Goal: Task Accomplishment & Management: Manage account settings

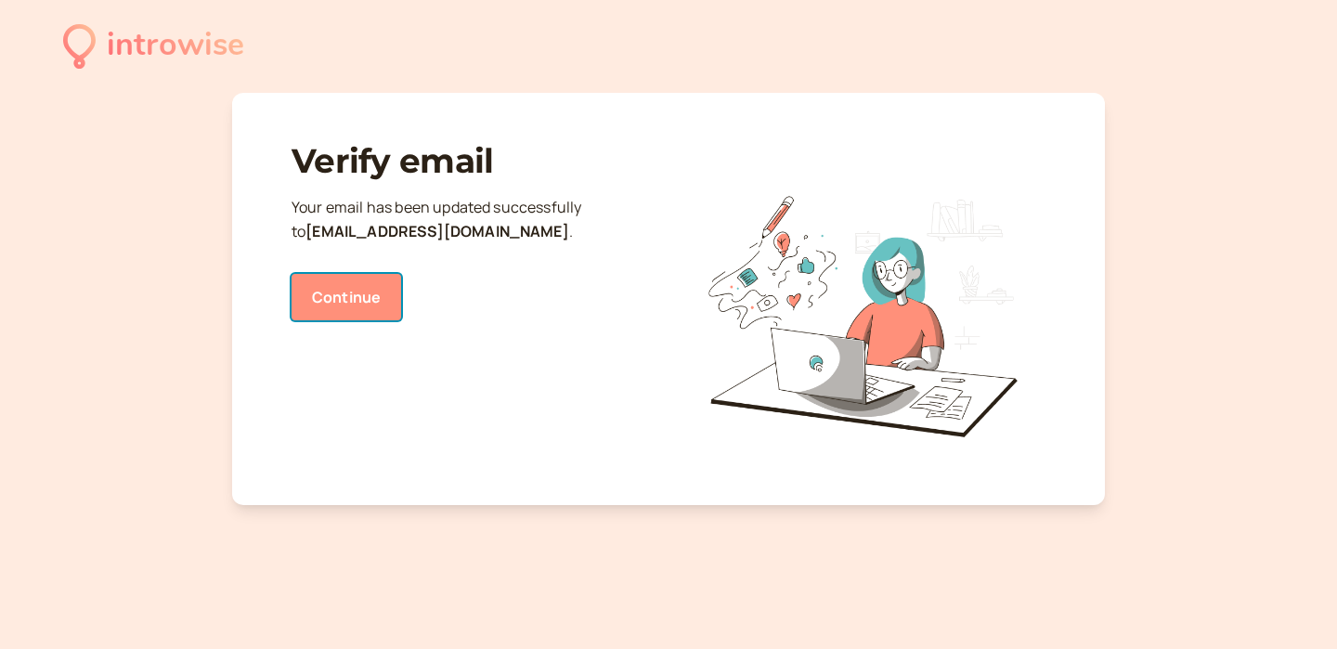
click at [378, 283] on link "Continue" at bounding box center [346, 297] width 110 height 46
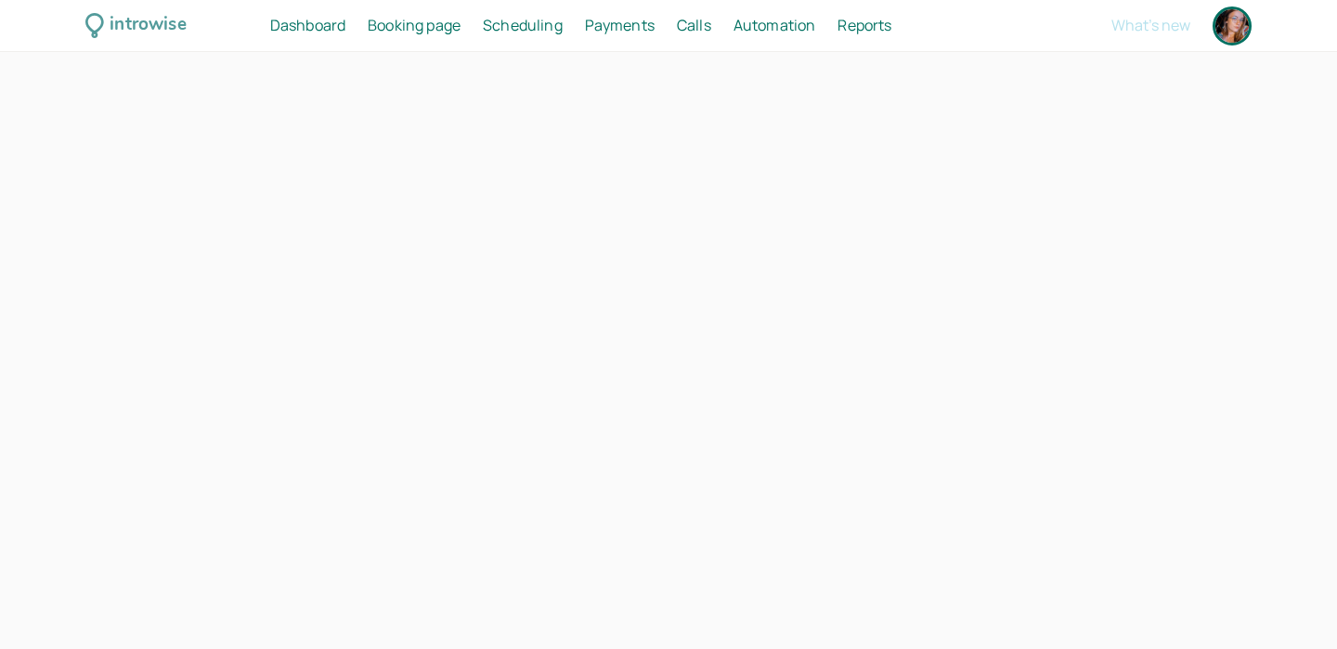
select select "America/New_York"
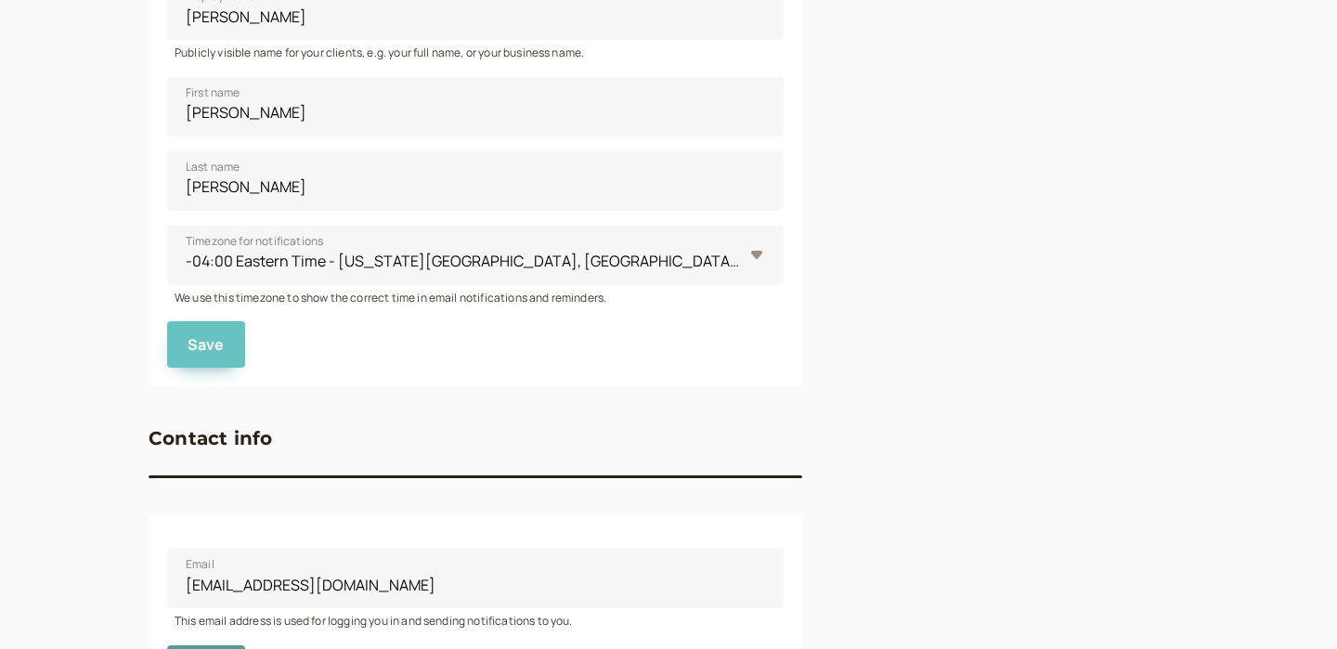
scroll to position [860, 0]
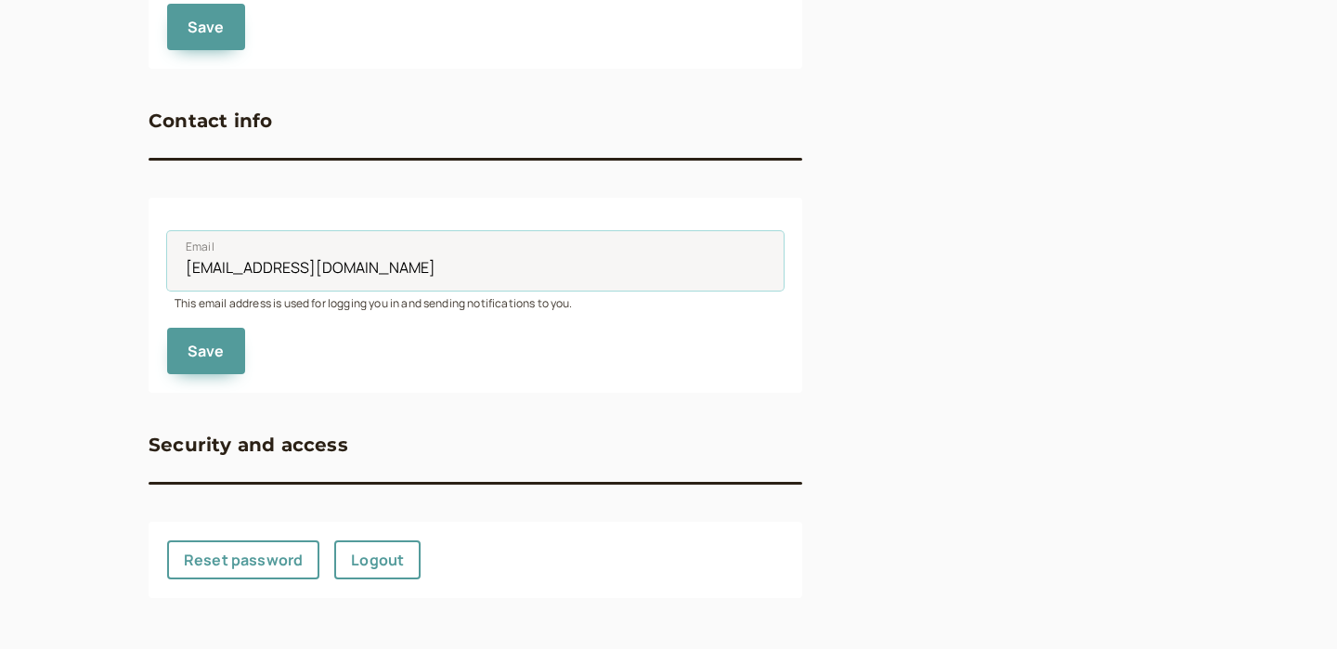
drag, startPoint x: 415, startPoint y: 264, endPoint x: 162, endPoint y: 250, distance: 252.9
click at [163, 251] on div "Email innerapothocary@gmail.com This email address is used for logging you in a…" at bounding box center [475, 295] width 653 height 194
type input "jade@innerapothecaryhealing.com"
click at [207, 338] on button "Save" at bounding box center [206, 351] width 78 height 46
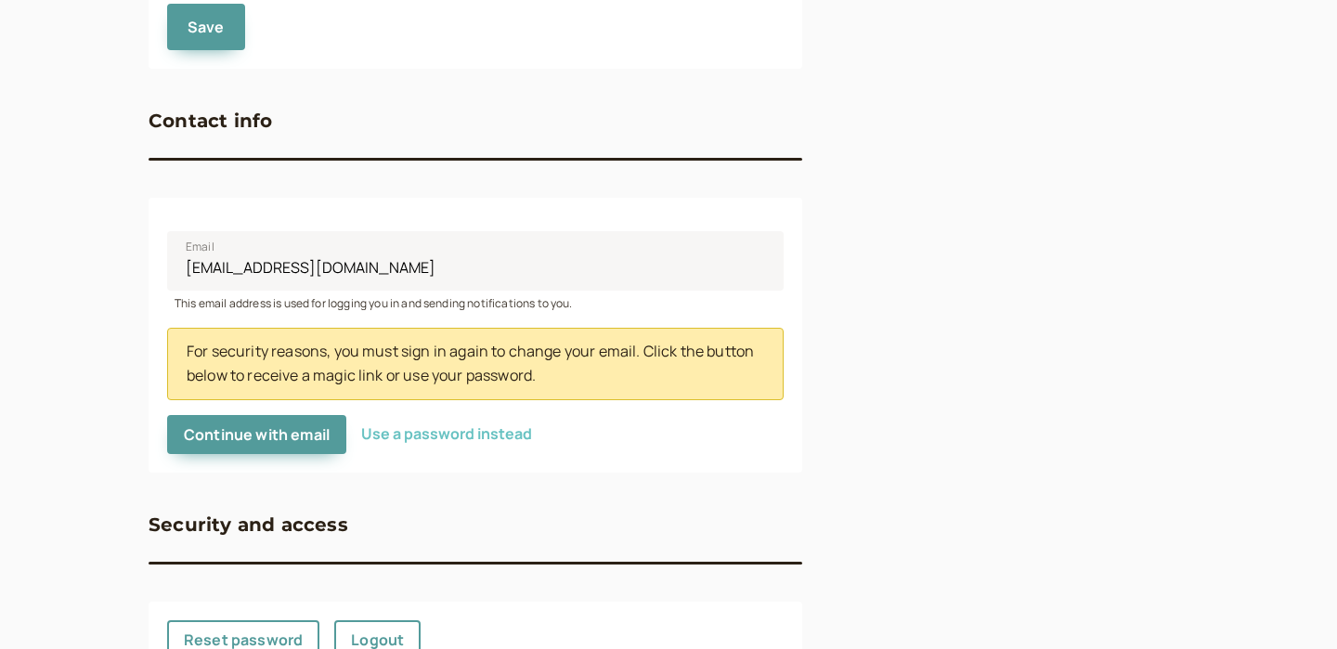
click at [400, 431] on button "Use a password instead" at bounding box center [446, 433] width 171 height 17
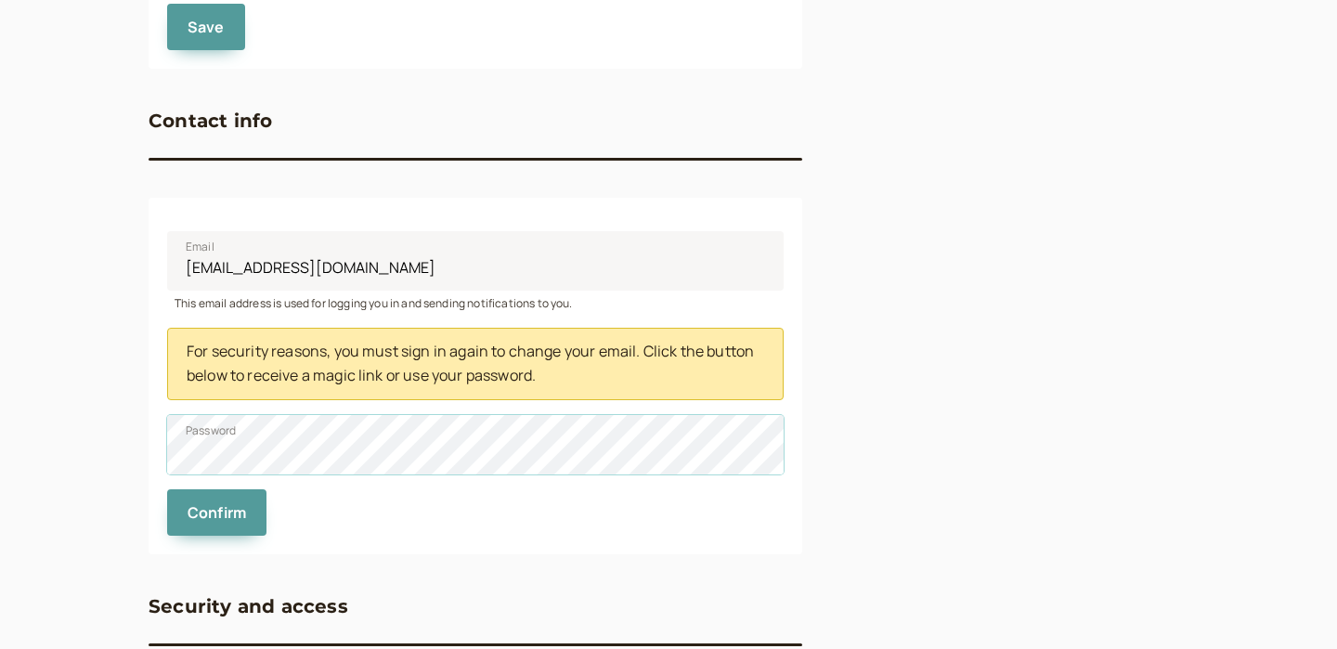
click at [167, 489] on button "Confirm" at bounding box center [216, 512] width 99 height 46
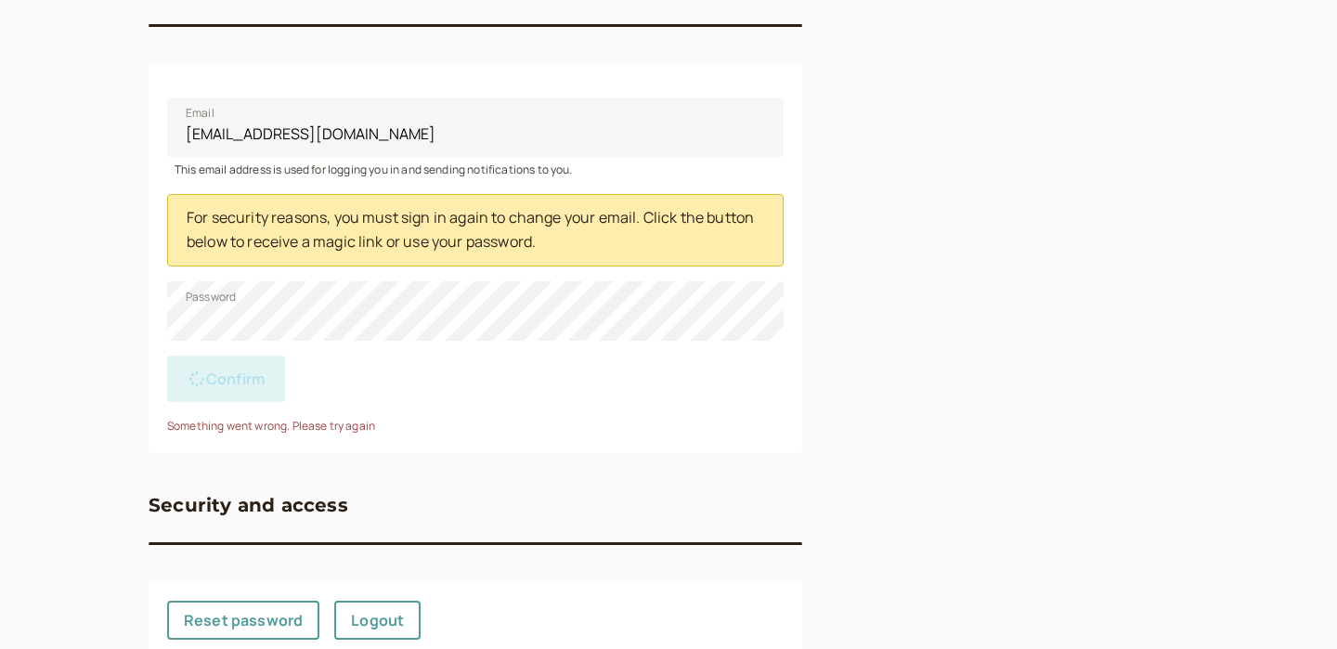
scroll to position [1055, 0]
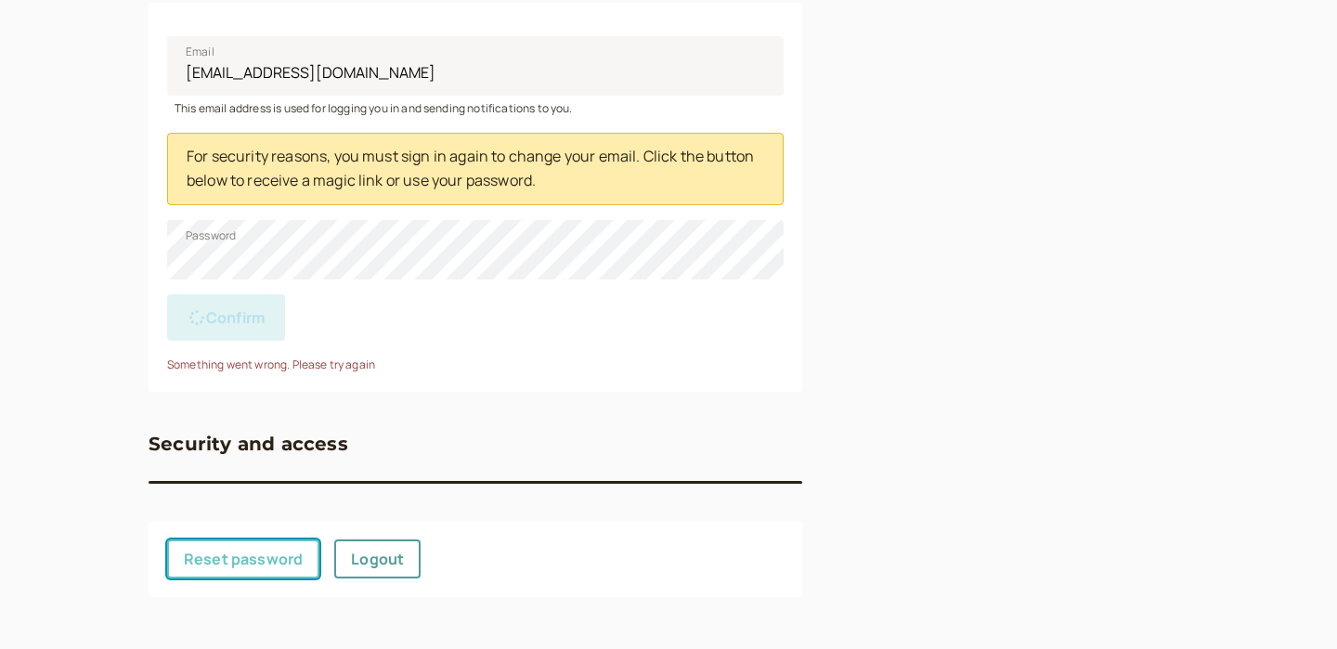
click at [265, 558] on link "Reset password" at bounding box center [243, 558] width 152 height 39
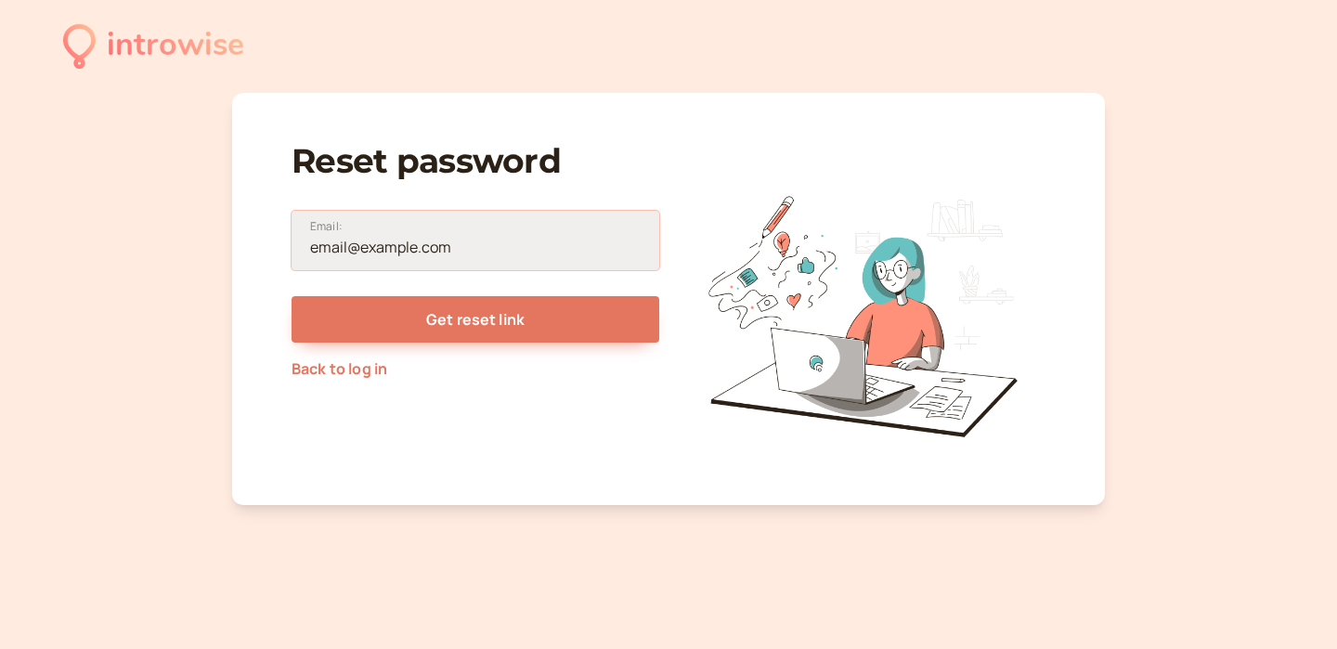
click at [408, 243] on input "Email:" at bounding box center [475, 240] width 368 height 59
click at [428, 252] on input "Email:" at bounding box center [475, 240] width 368 height 59
type input "jade@innerapothecaryhealing.com"
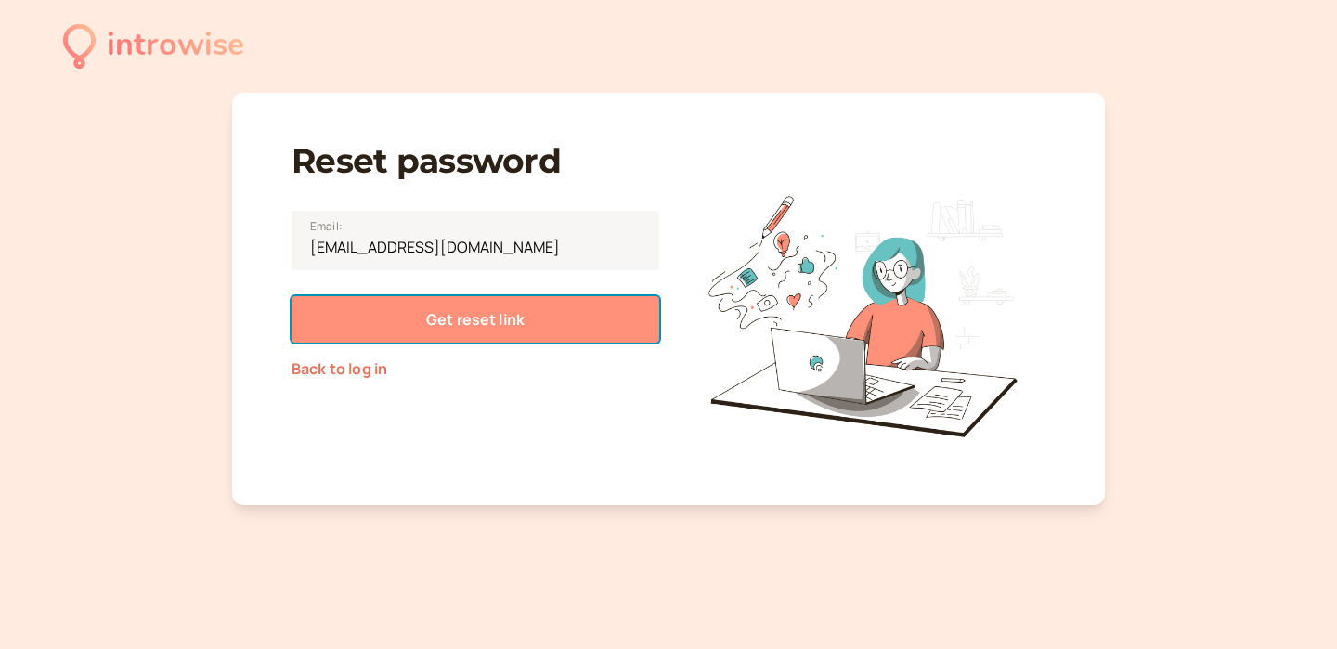
click at [510, 315] on span "Get reset link" at bounding box center [475, 319] width 98 height 20
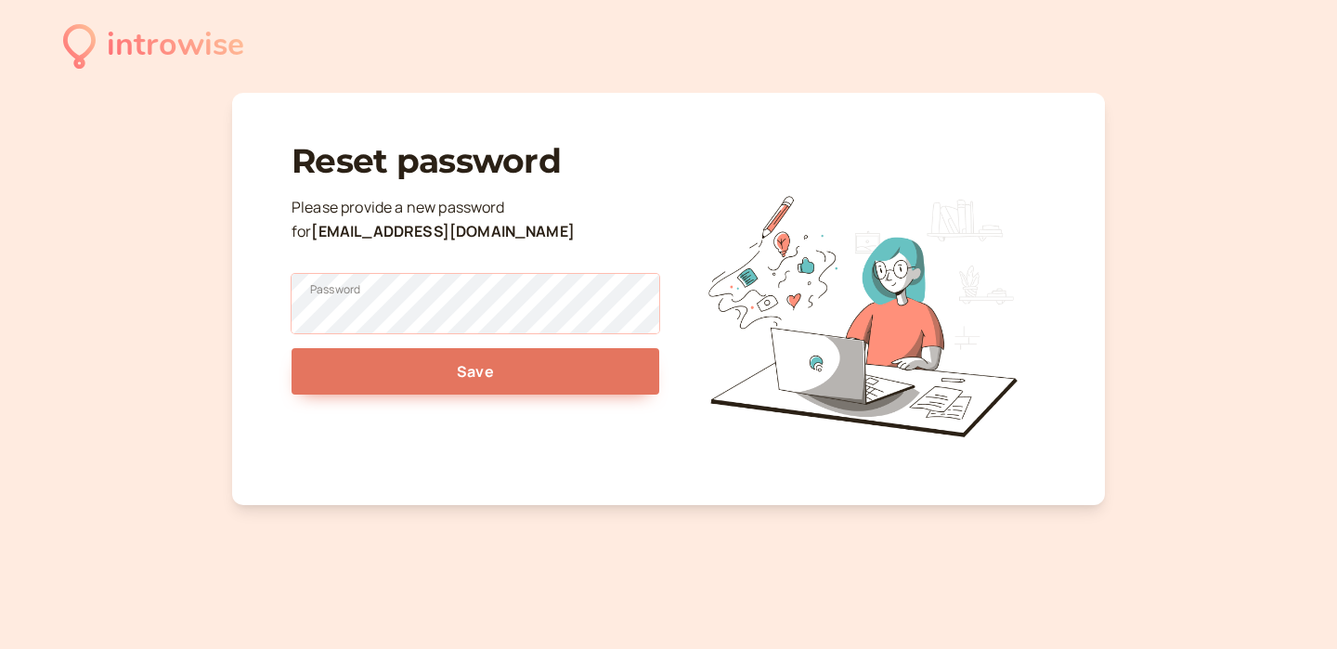
click at [291, 348] on button "Save" at bounding box center [475, 371] width 368 height 46
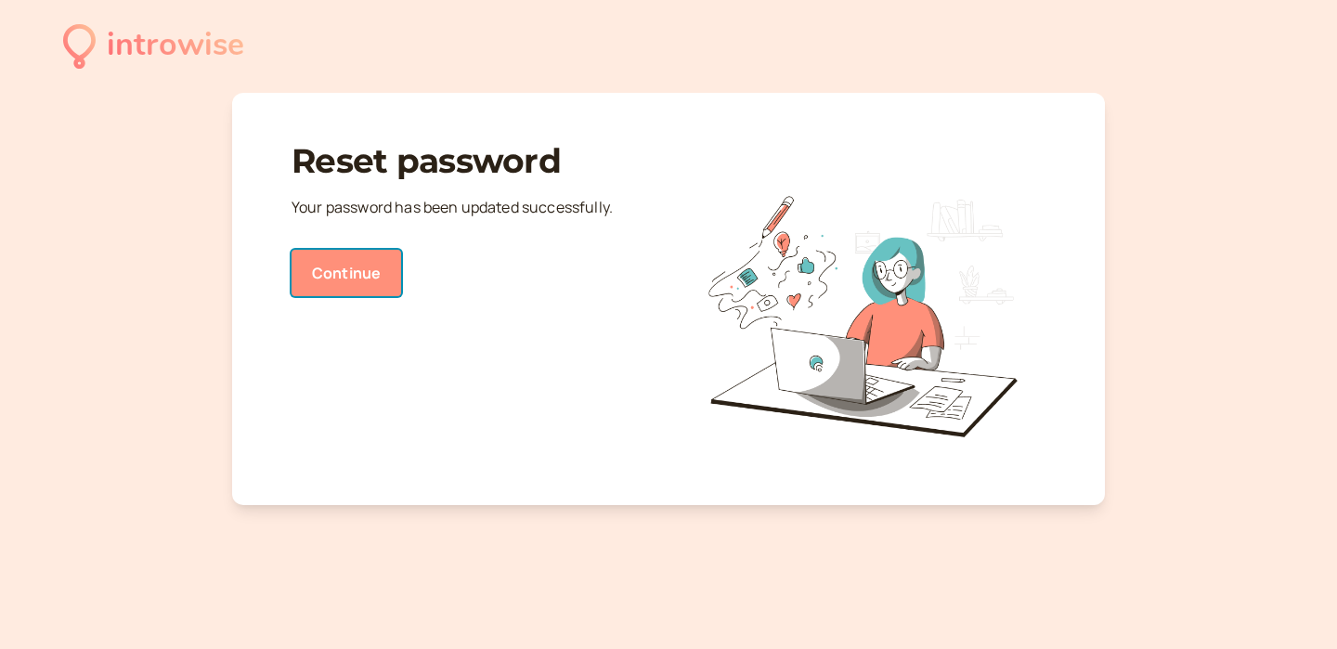
click at [343, 278] on link "Continue" at bounding box center [346, 273] width 110 height 46
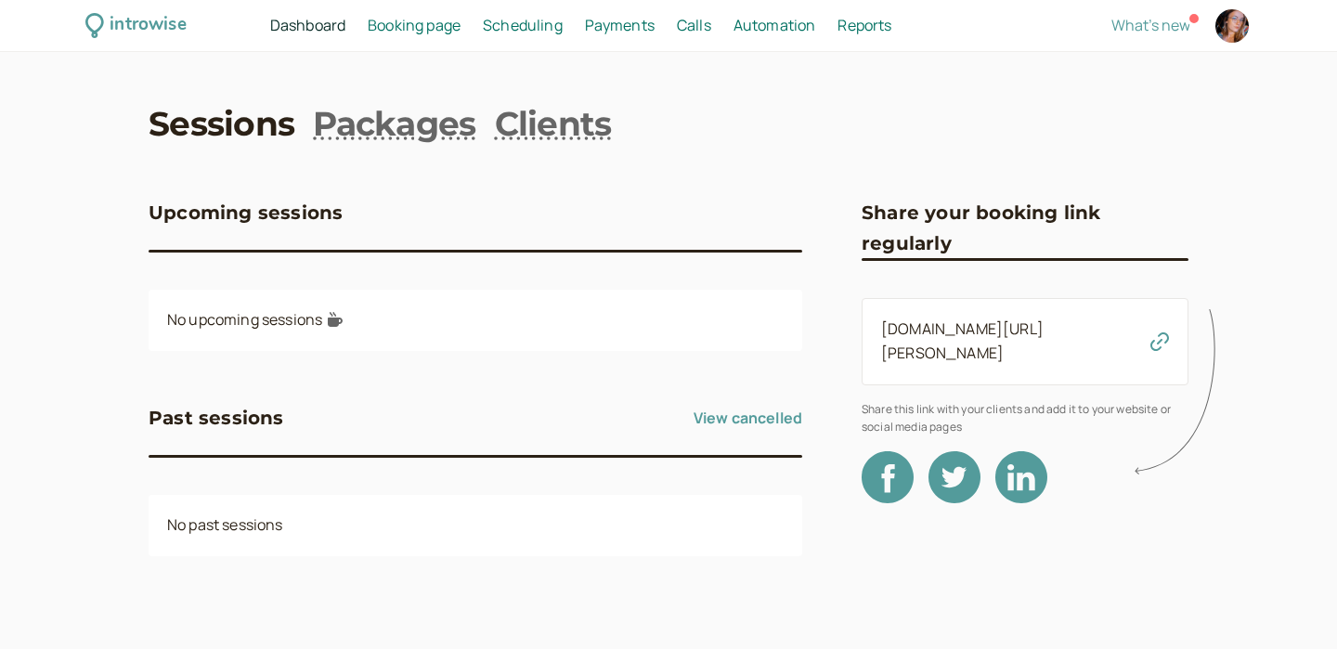
click at [411, 29] on span "Booking page" at bounding box center [414, 25] width 93 height 20
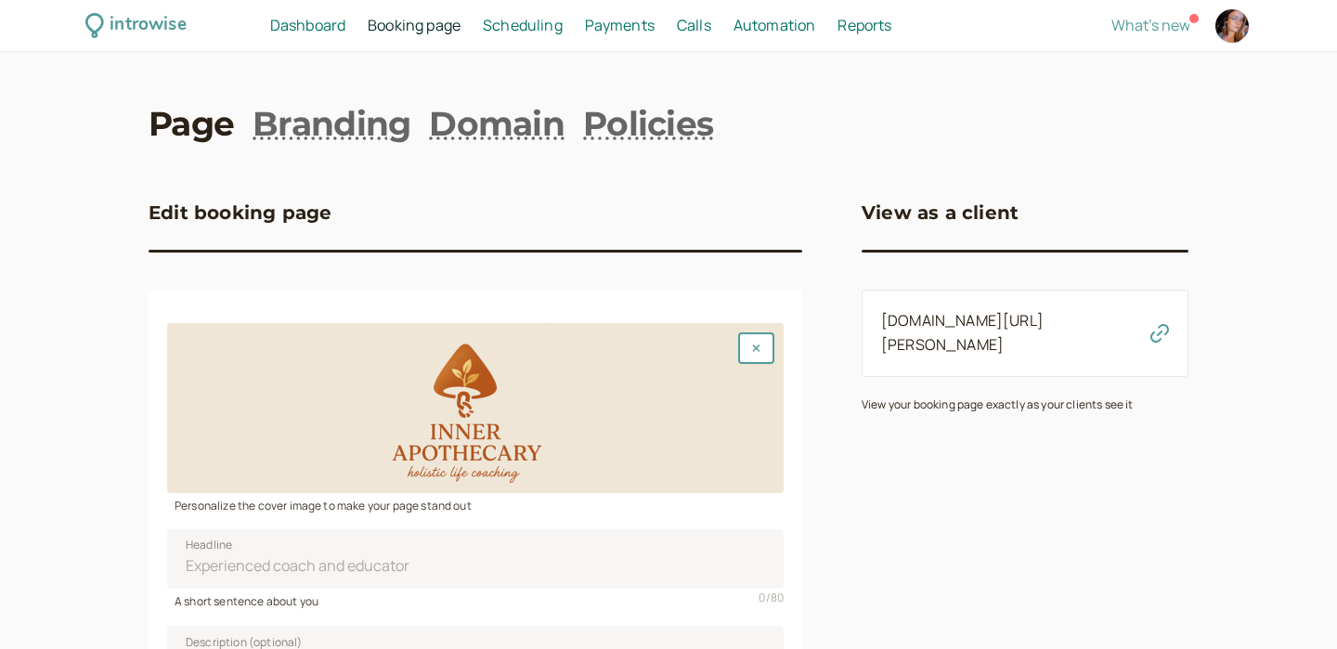
click at [511, 29] on span "Scheduling" at bounding box center [523, 25] width 80 height 20
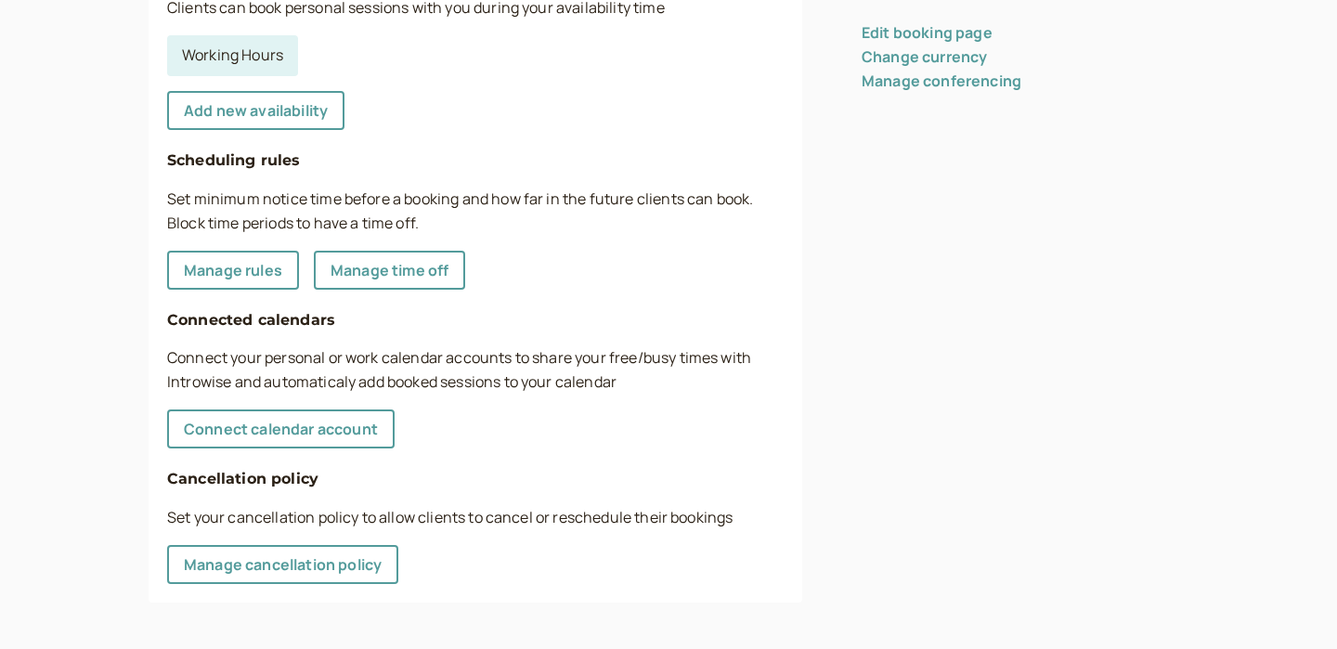
scroll to position [549, 0]
click at [260, 268] on link "Manage rules" at bounding box center [233, 269] width 132 height 39
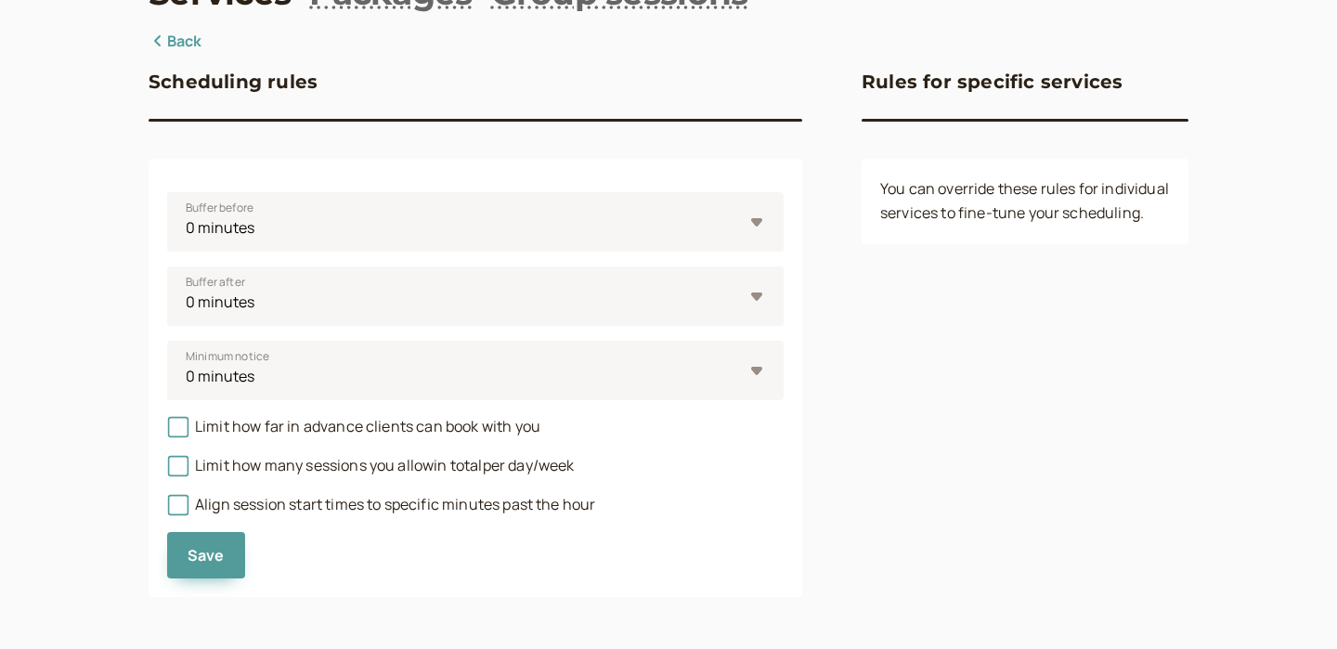
scroll to position [131, 0]
click at [366, 232] on select "0 minutes 5 minutes 10 minutes 15 minutes 30 minutes 45 minutes 1 hour 1.5 hour…" at bounding box center [475, 221] width 616 height 59
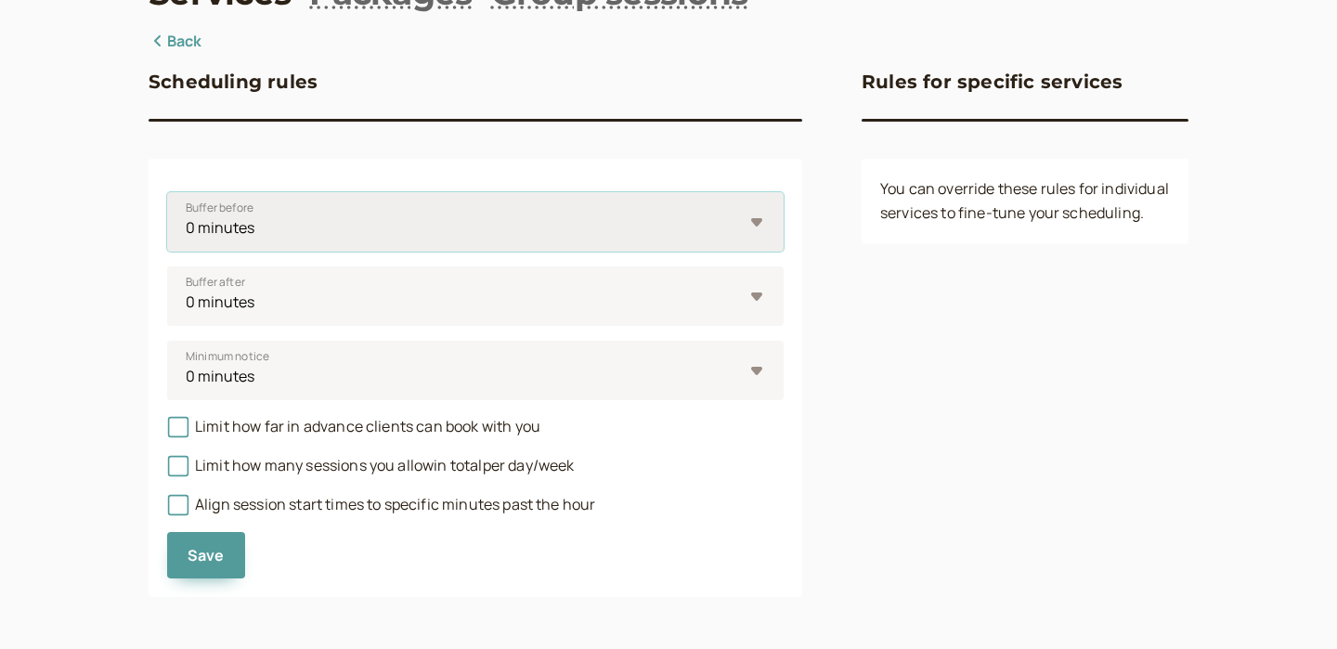
click at [265, 223] on select "0 minutes 5 minutes 10 minutes 15 minutes 30 minutes 45 minutes 1 hour 1.5 hour…" at bounding box center [475, 221] width 616 height 59
click at [272, 226] on select "0 minutes 5 minutes 10 minutes 15 minutes 30 minutes 45 minutes 1 hour 1.5 hour…" at bounding box center [475, 221] width 616 height 59
click at [256, 226] on select "0 minutes 5 minutes 10 minutes 15 minutes 30 minutes 45 minutes 1 hour 1.5 hour…" at bounding box center [475, 221] width 616 height 59
select select "240"
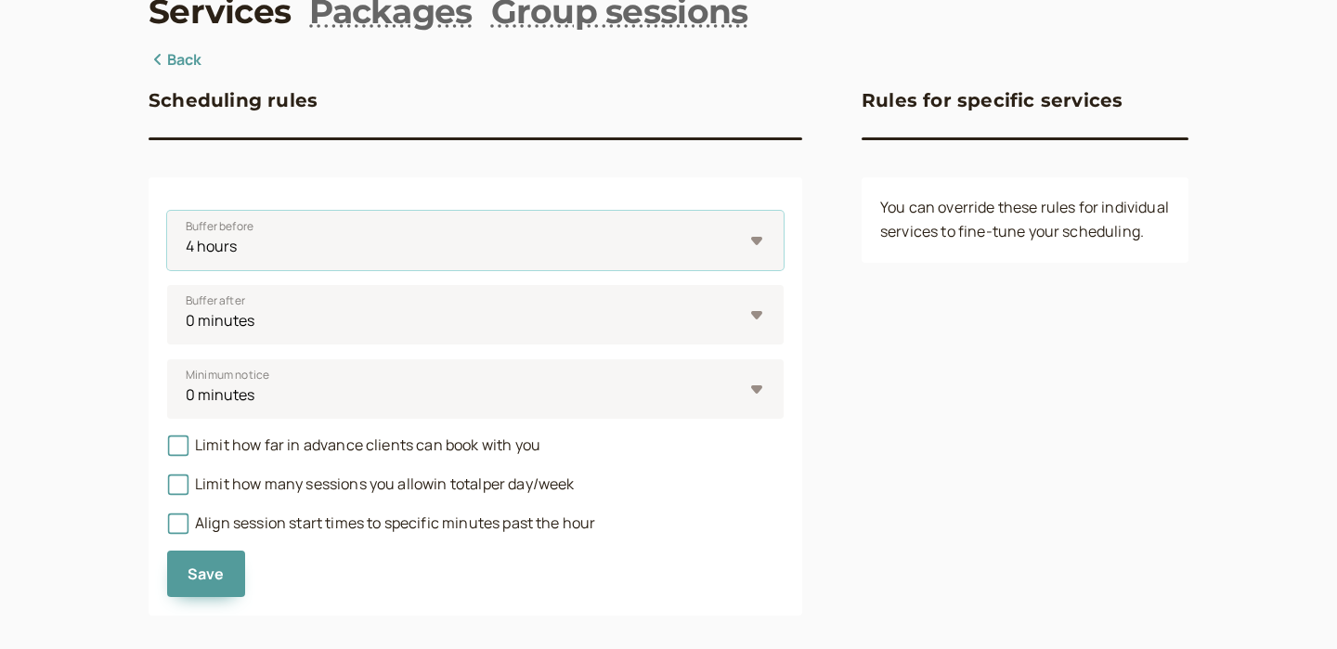
scroll to position [115, 0]
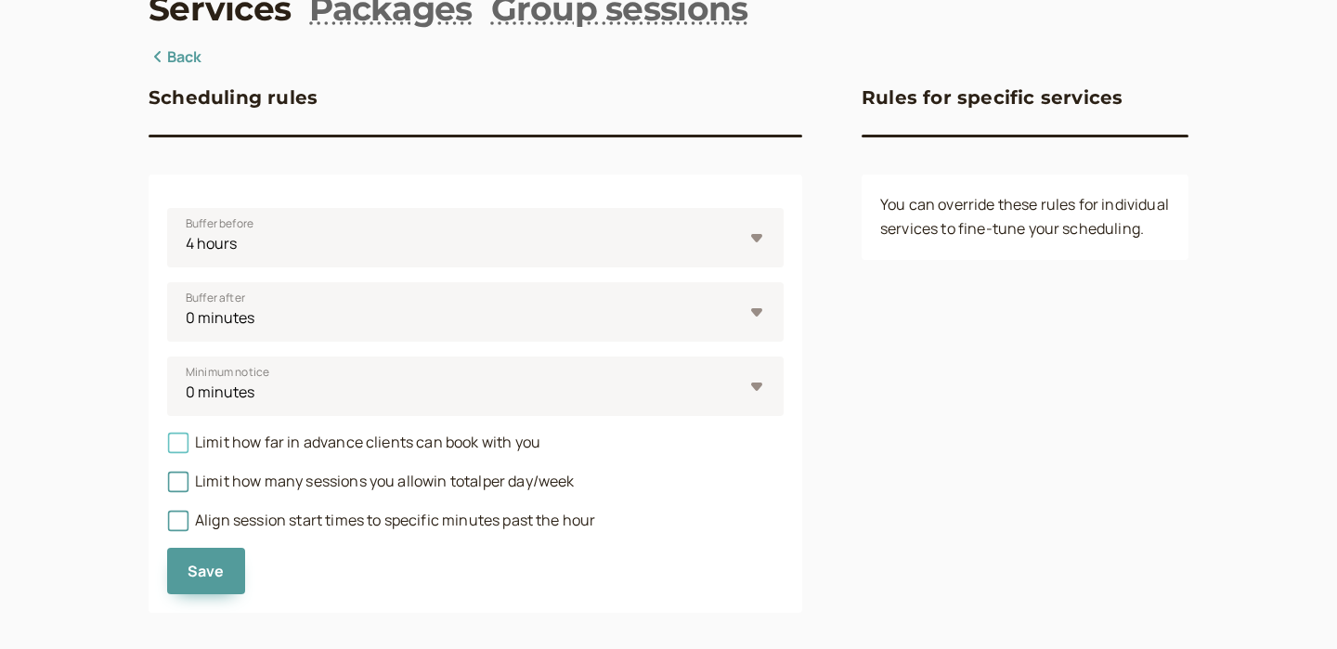
click at [179, 449] on icon at bounding box center [178, 442] width 13 height 13
click at [167, 447] on input "Limit how far in advance clients can book with you" at bounding box center [167, 447] width 0 height 0
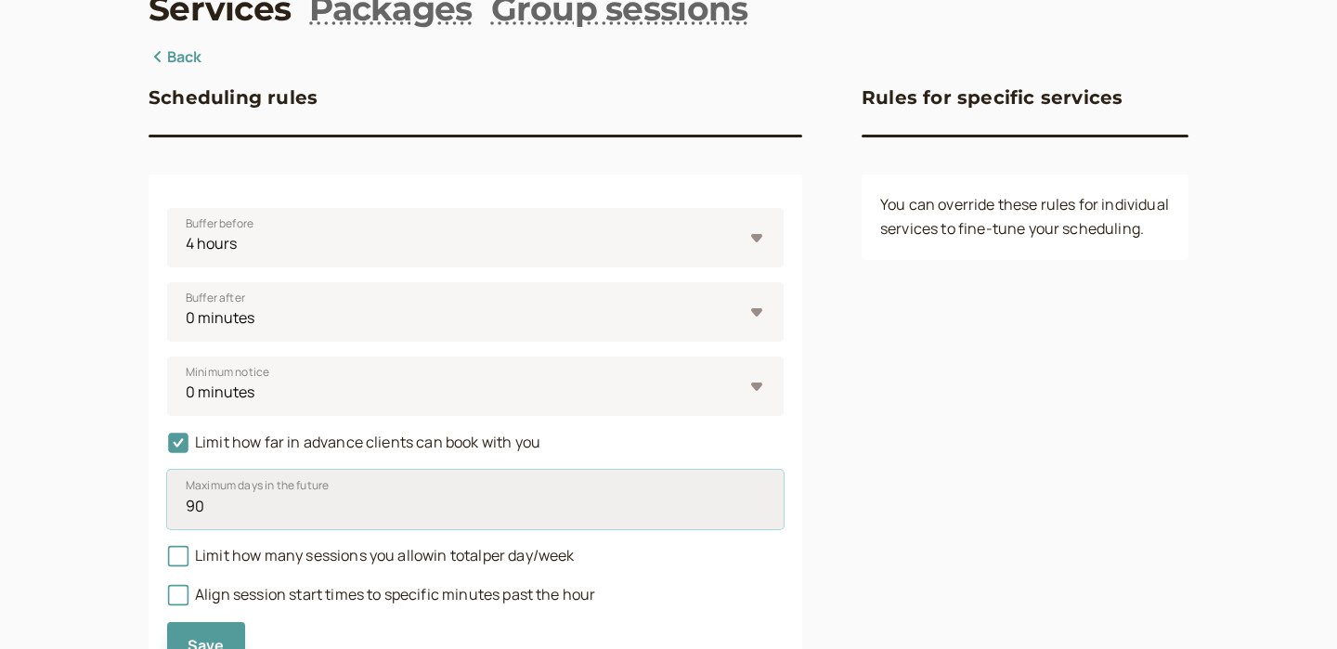
click at [206, 511] on input "90" at bounding box center [475, 499] width 616 height 59
type input "9"
type input "60"
click at [68, 467] on div "introwise Dashboard Dashboard Booking page Booking Scheduling Scheduling Paymen…" at bounding box center [668, 312] width 1337 height 854
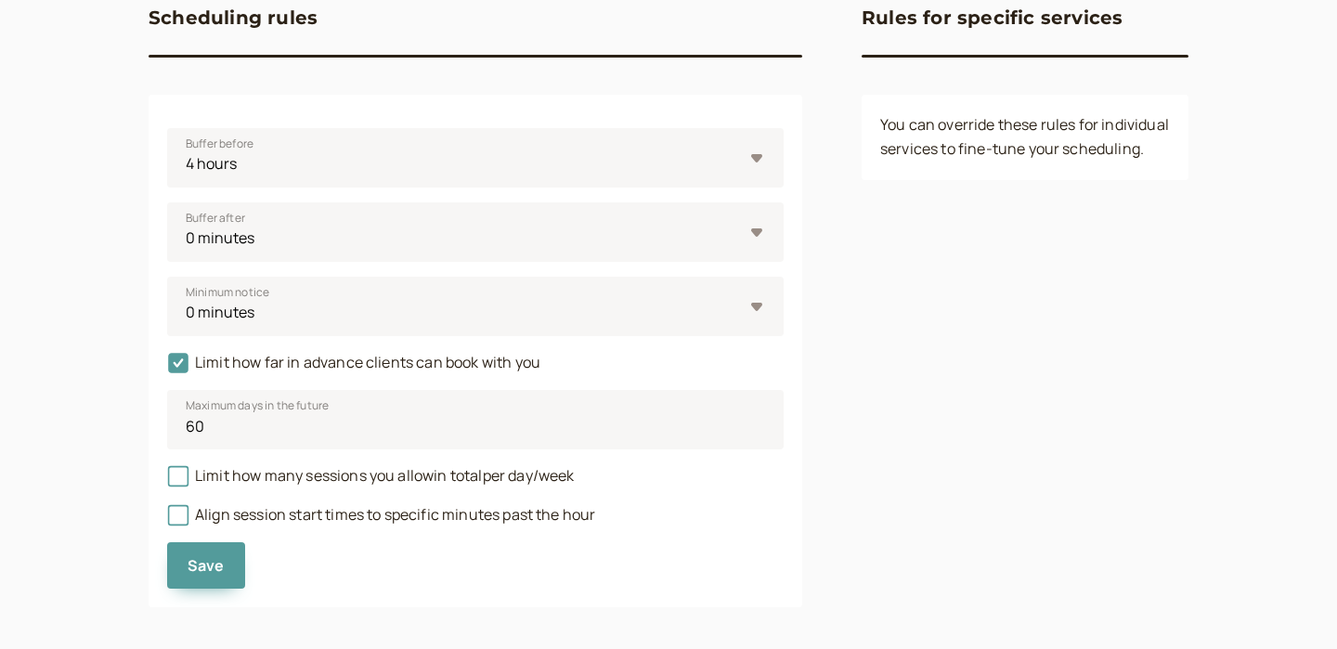
scroll to position [197, 0]
click at [181, 481] on icon at bounding box center [178, 474] width 13 height 13
click at [167, 479] on input "Limit how many sessions you allow in total per day/week" at bounding box center [167, 479] width 0 height 0
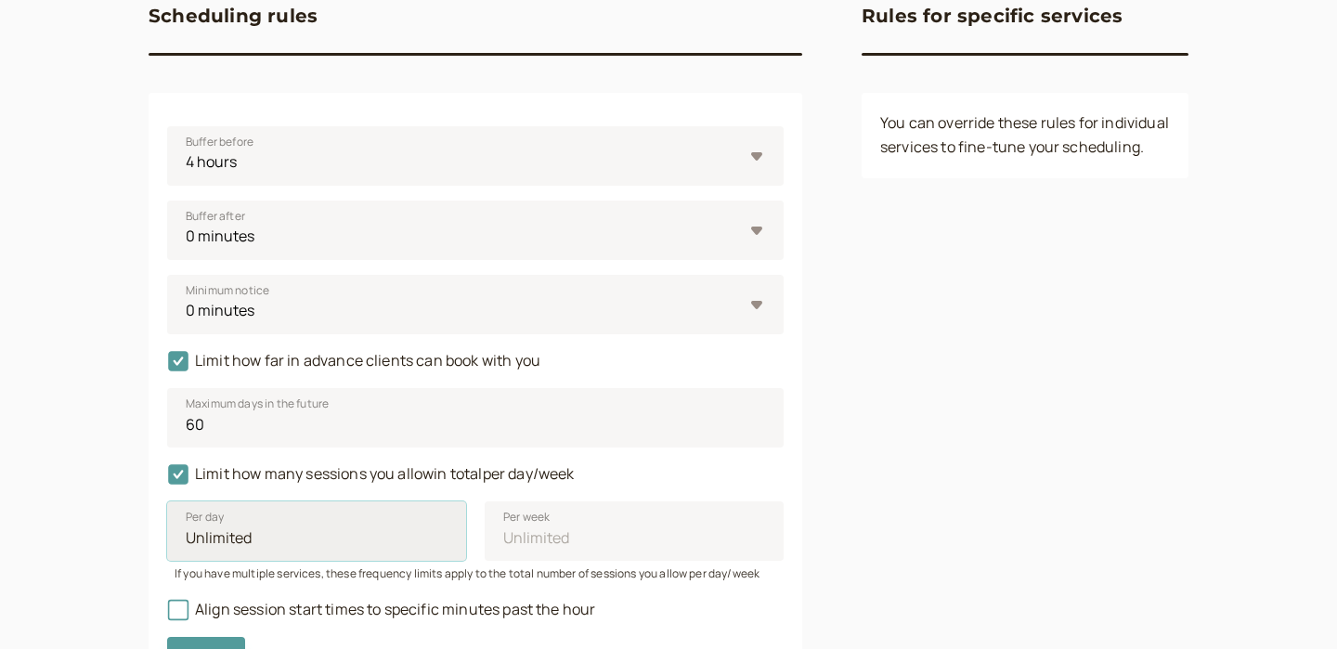
click at [248, 535] on input "Per day" at bounding box center [316, 530] width 299 height 59
click at [444, 536] on input "1" at bounding box center [316, 530] width 299 height 59
click at [444, 535] on input "2" at bounding box center [316, 530] width 299 height 59
click at [444, 535] on input "3" at bounding box center [316, 530] width 299 height 59
click at [444, 535] on input "4" at bounding box center [316, 530] width 299 height 59
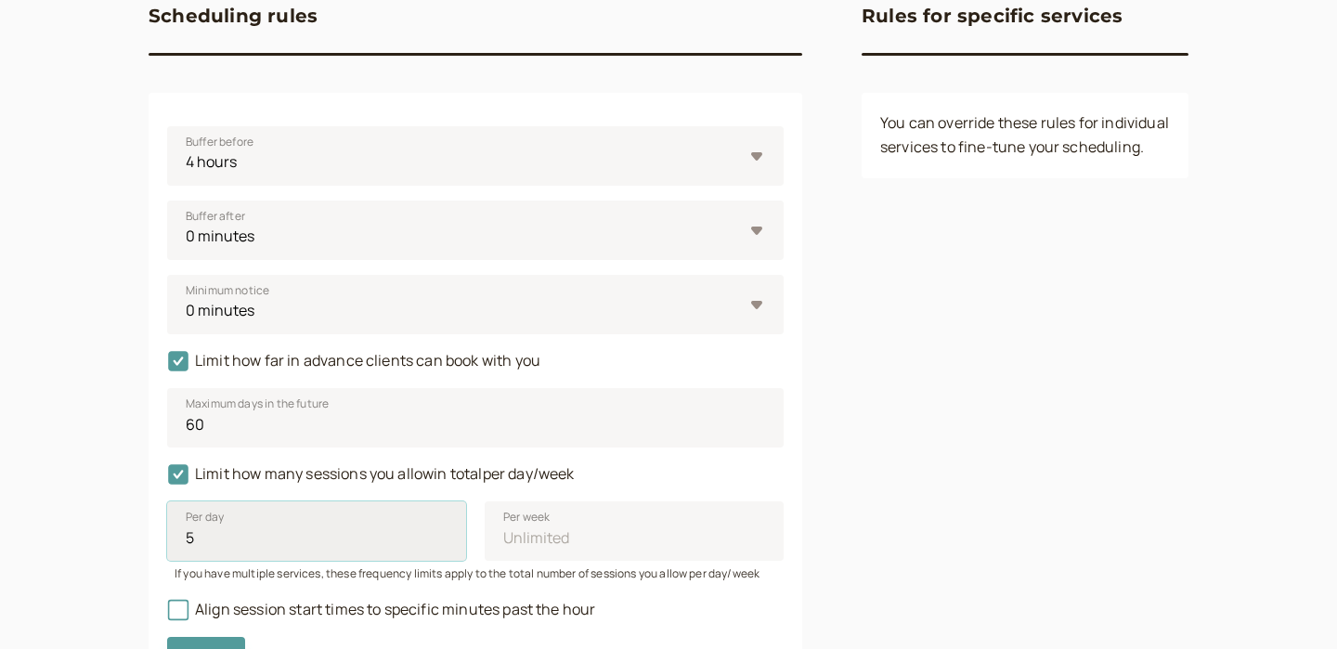
type input "5"
click at [444, 535] on input "5" at bounding box center [316, 530] width 299 height 59
click at [442, 547] on input "5" at bounding box center [316, 530] width 299 height 59
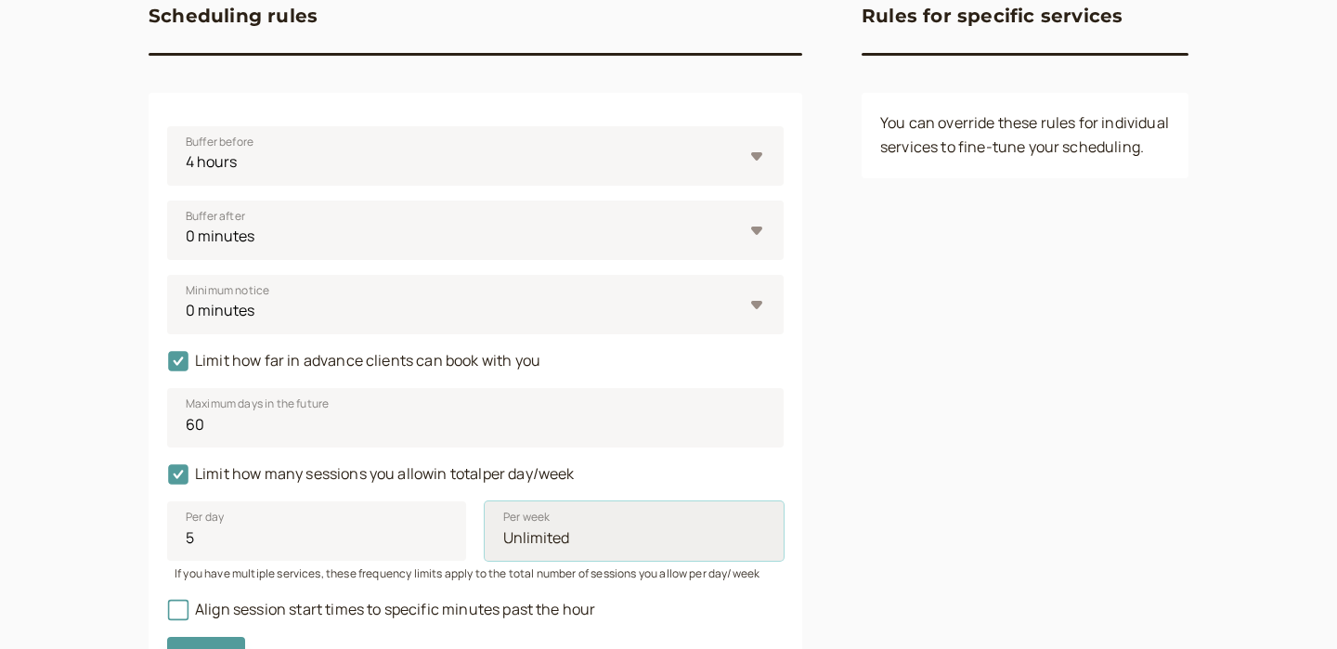
click at [537, 540] on input "Per week" at bounding box center [634, 530] width 299 height 59
type input "30"
click at [897, 483] on div "Rules for specific services You can override these rules for individual service…" at bounding box center [1024, 332] width 327 height 737
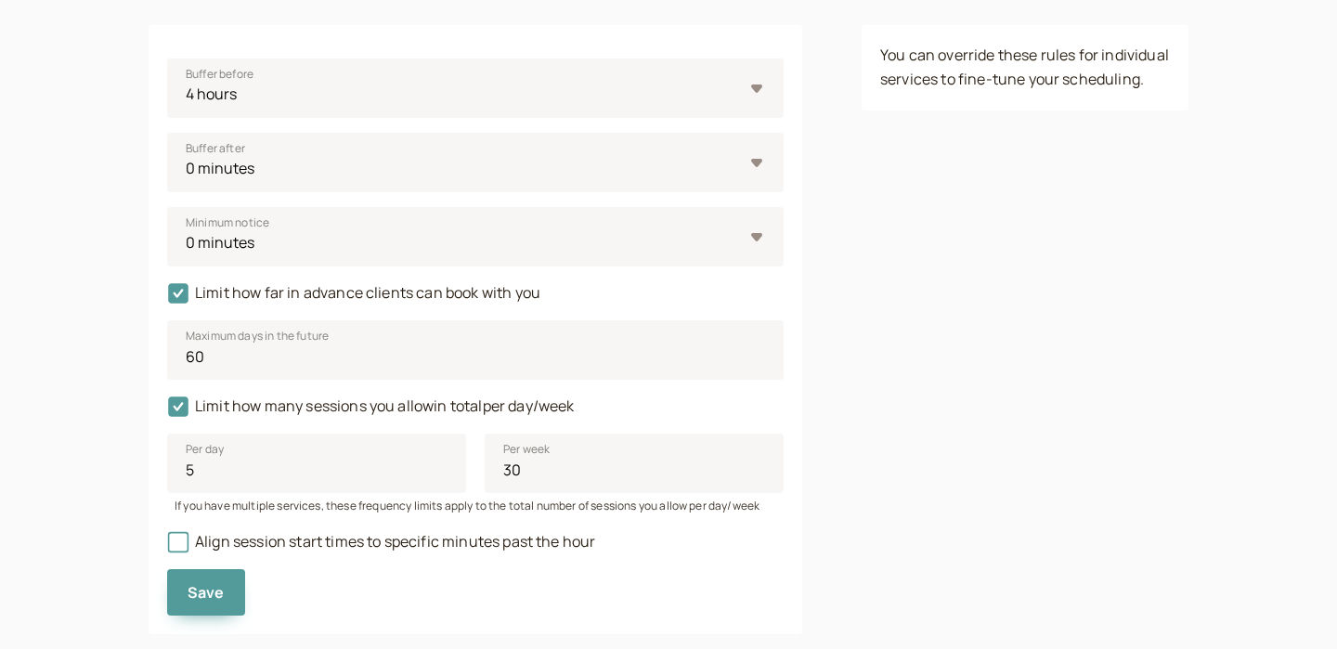
scroll to position [301, 0]
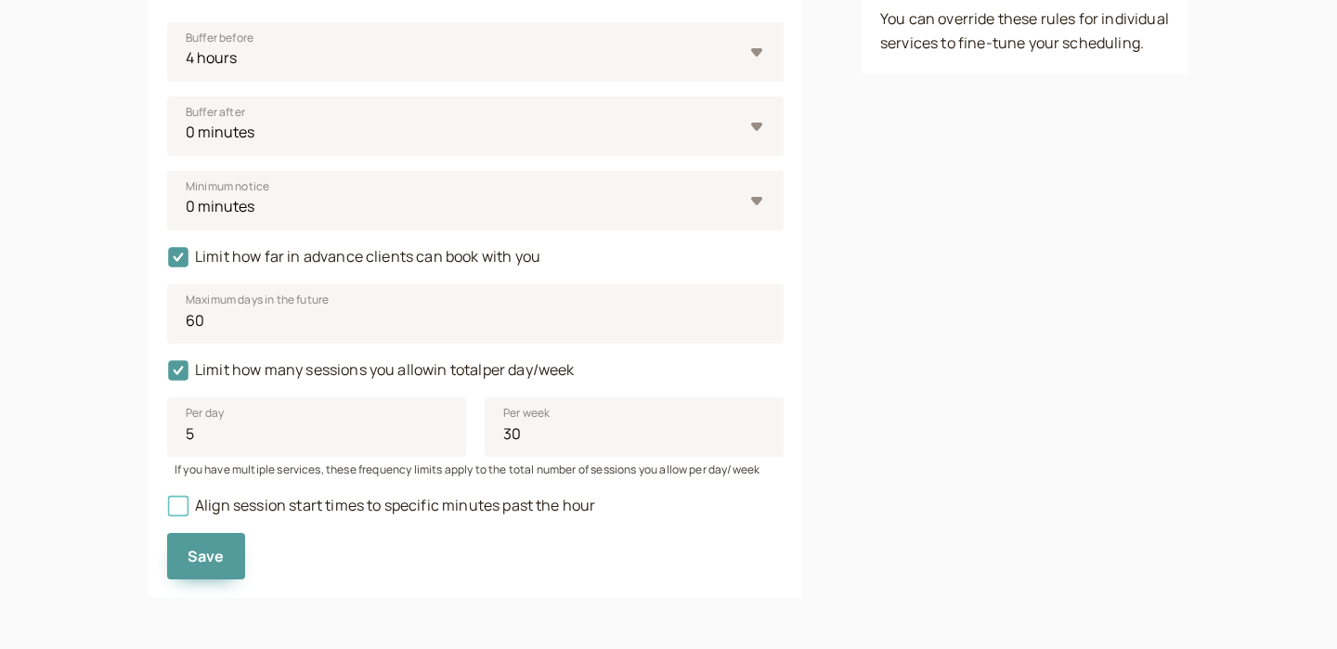
click at [173, 503] on icon at bounding box center [178, 504] width 13 height 13
click at [167, 511] on input "Align session start times to specific minutes past the hour" at bounding box center [167, 511] width 0 height 0
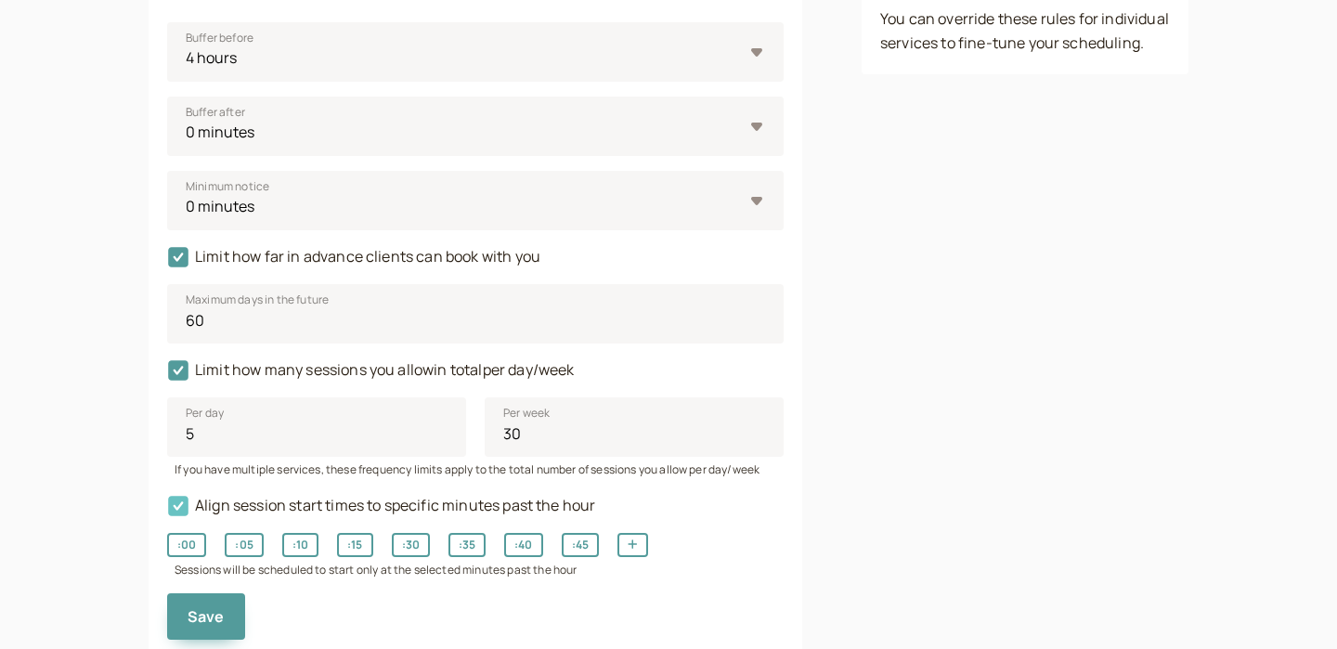
click at [180, 503] on icon at bounding box center [178, 506] width 32 height 32
click at [167, 511] on input "Align session start times to specific minutes past the hour" at bounding box center [167, 511] width 0 height 0
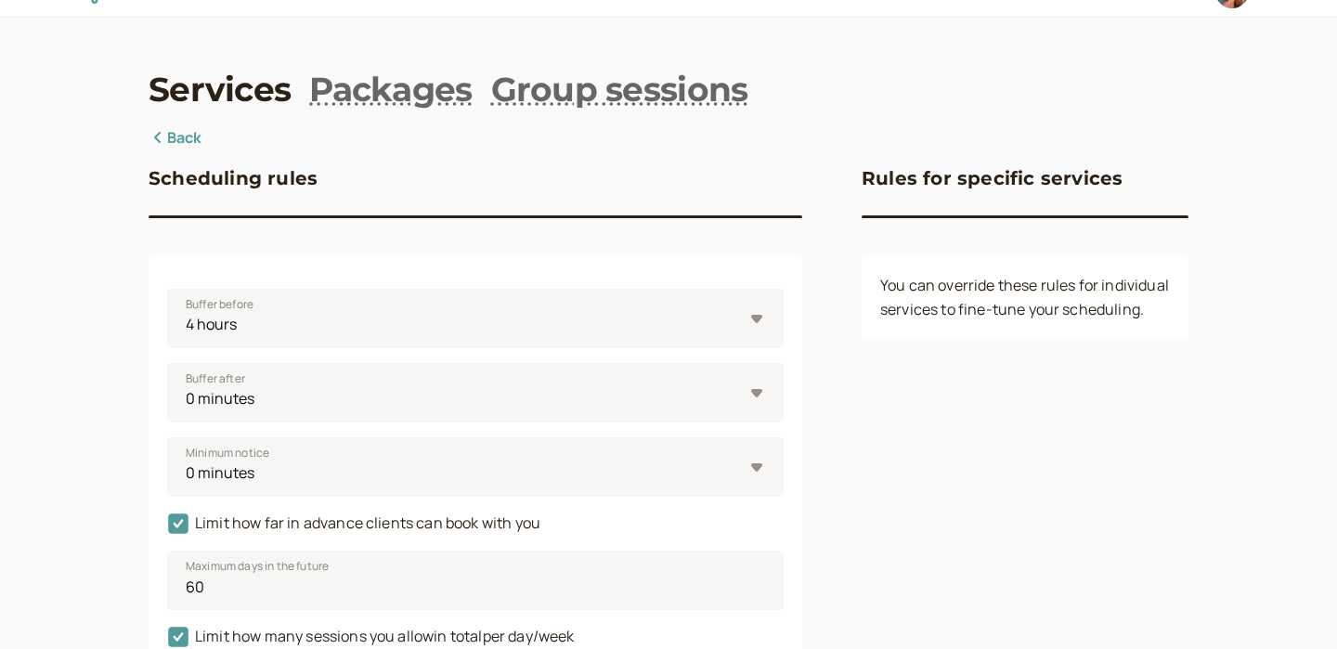
scroll to position [0, 0]
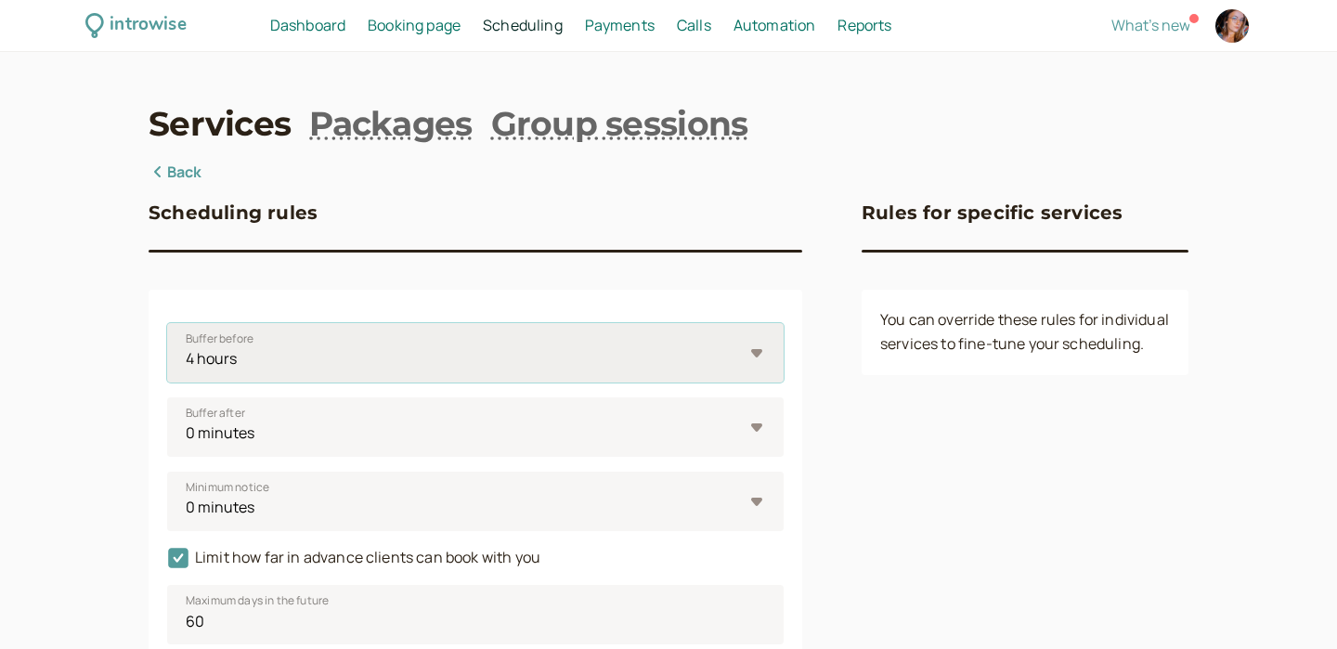
click at [277, 356] on select "0 minutes 5 minutes 10 minutes 15 minutes 30 minutes 45 minutes 1 hour 1.5 hour…" at bounding box center [475, 352] width 616 height 59
click at [247, 351] on select "0 minutes 5 minutes 10 minutes 15 minutes 30 minutes 45 minutes 1 hour 1.5 hour…" at bounding box center [475, 352] width 616 height 59
click at [298, 357] on select "0 minutes 5 minutes 10 minutes 15 minutes 30 minutes 45 minutes 1 hour 1.5 hour…" at bounding box center [475, 352] width 616 height 59
select select "30"
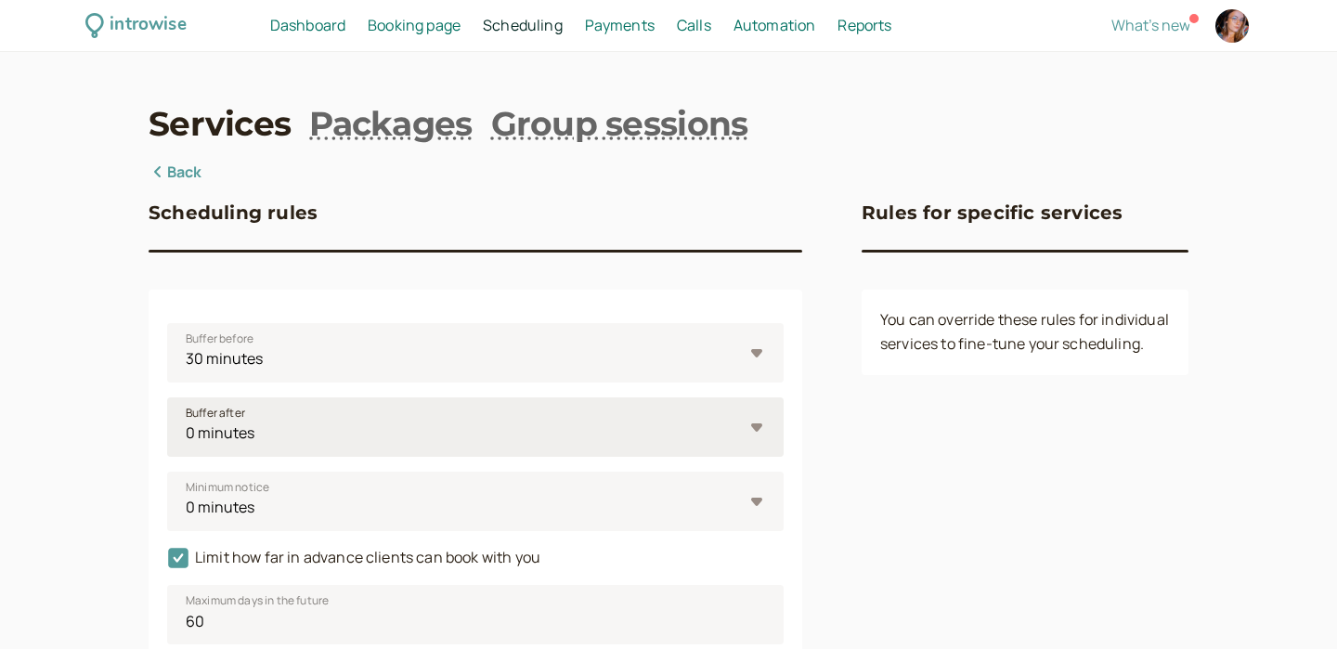
click at [281, 441] on select "0 minutes 5 minutes 10 minutes 15 minutes 30 minutes 45 minutes 1 hour 1.5 hour…" at bounding box center [475, 426] width 616 height 59
click at [154, 475] on div "Buffer before 0 minutes 5 minutes 10 minutes 15 minutes 30 minutes 45 minutes 1…" at bounding box center [475, 594] width 653 height 608
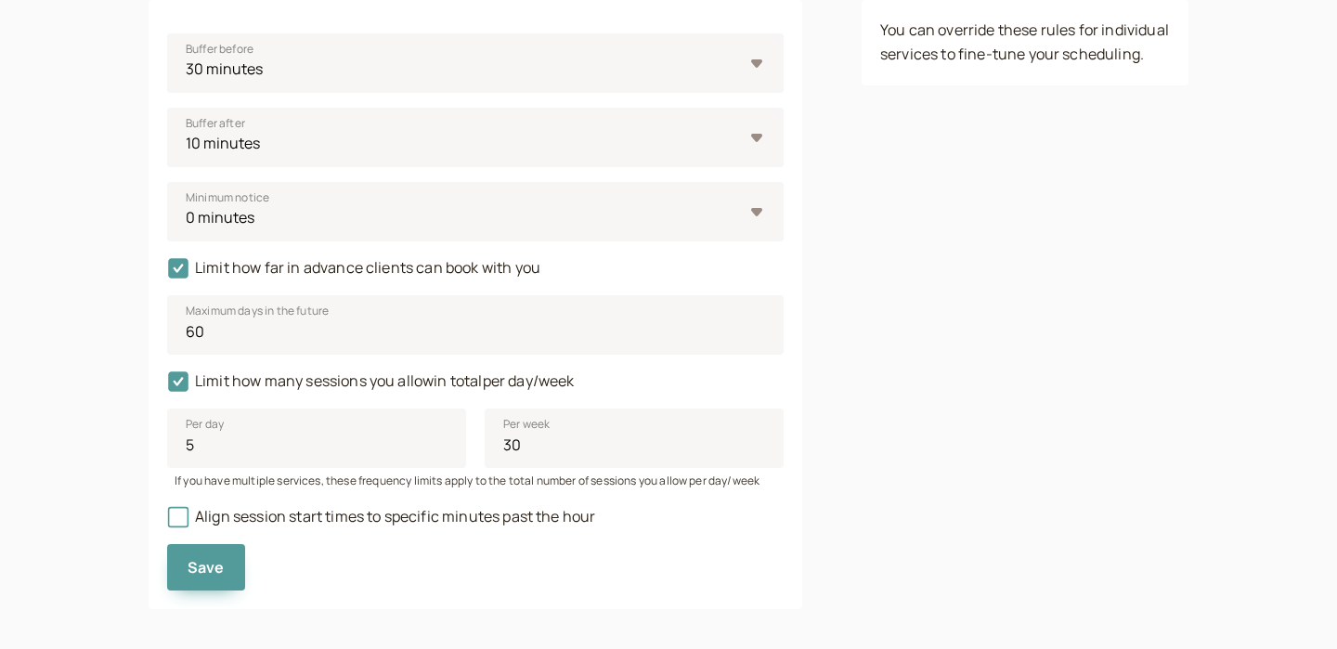
scroll to position [291, 0]
click at [249, 147] on select "0 minutes 5 minutes 10 minutes 15 minutes 30 minutes 45 minutes 1 hour 1.5 hour…" at bounding box center [475, 135] width 616 height 59
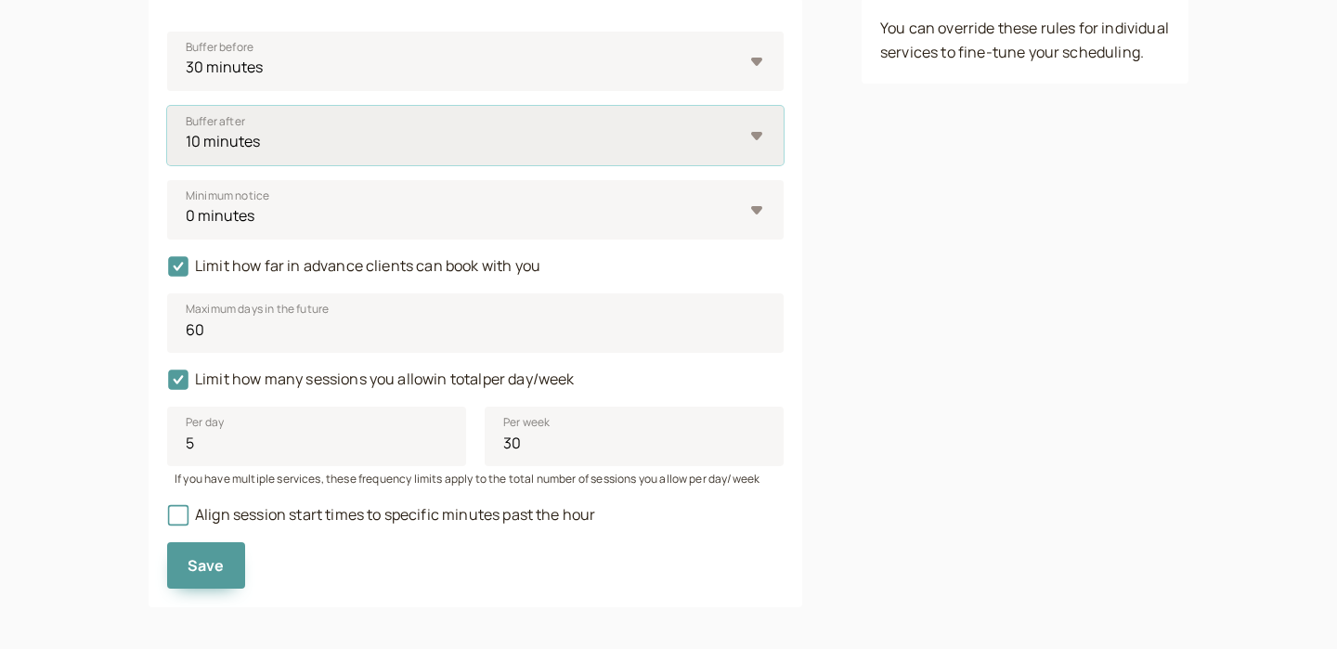
select select "15"
click at [156, 261] on div "Buffer before 0 minutes 5 minutes 10 minutes 15 minutes 30 minutes 45 minutes 1…" at bounding box center [475, 302] width 653 height 608
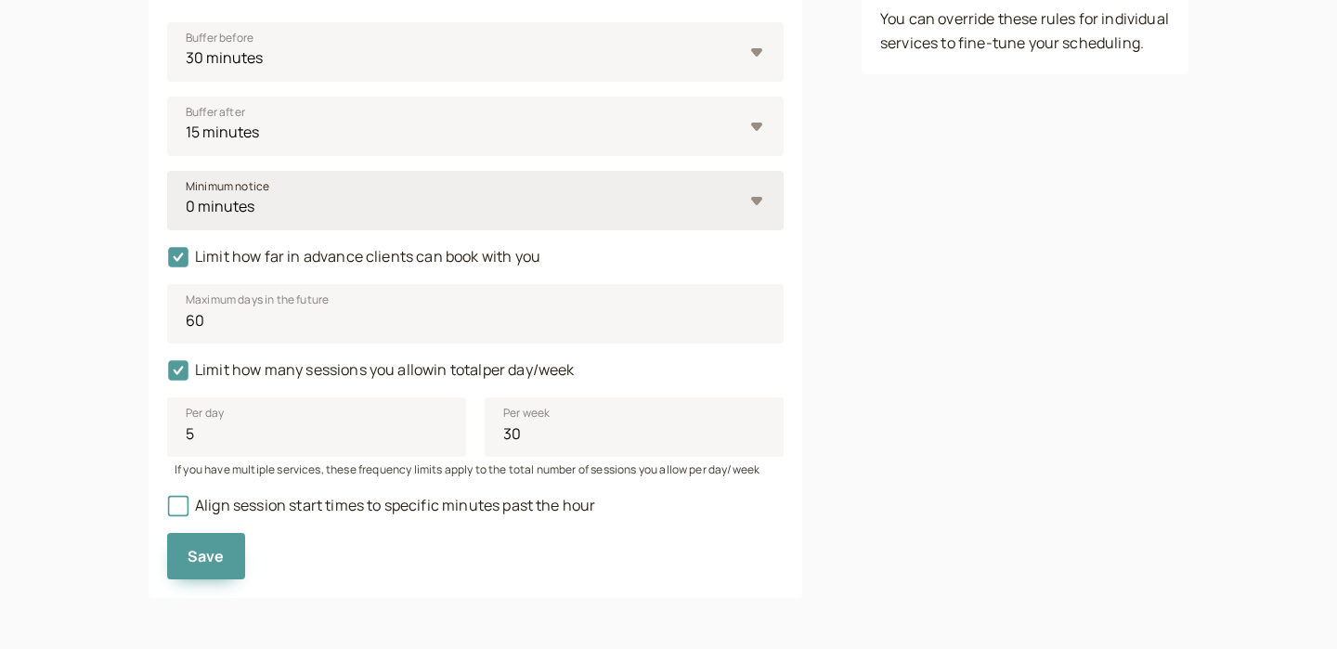
click at [253, 196] on select "0 minutes 5 minutes 10 minutes 15 minutes 30 minutes 45 minutes 1 hour 1.5 hour…" at bounding box center [475, 200] width 616 height 59
click at [239, 207] on select "0 minutes 5 minutes 10 minutes 15 minutes 30 minutes 45 minutes 1 hour 1.5 hour…" at bounding box center [475, 200] width 616 height 59
select select "1440"
click at [204, 574] on button "Save" at bounding box center [206, 556] width 78 height 46
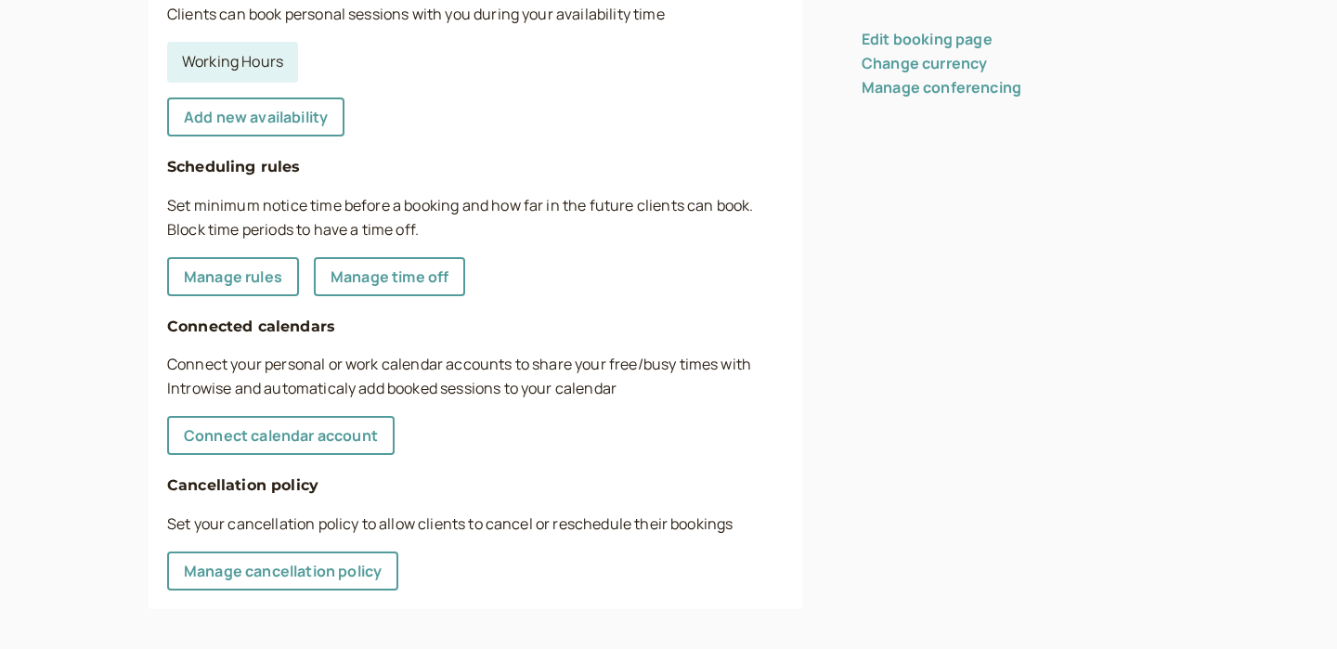
scroll to position [553, 0]
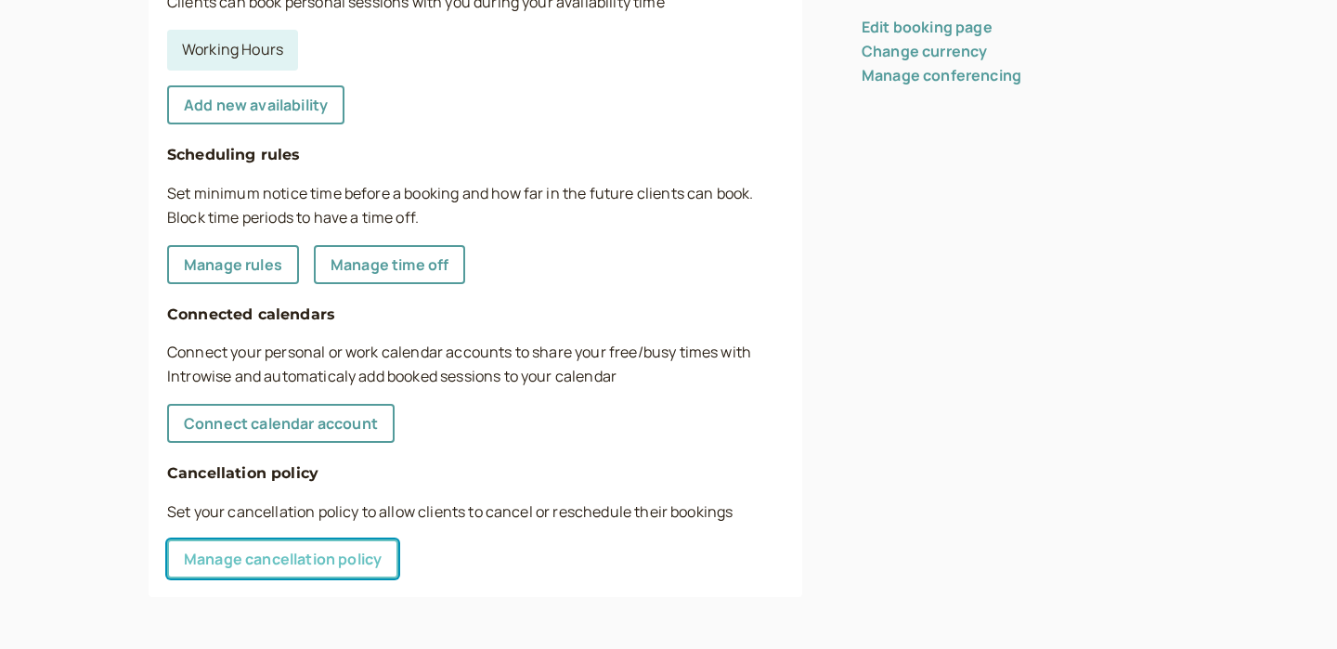
click at [317, 571] on link "Manage cancellation policy" at bounding box center [282, 558] width 231 height 39
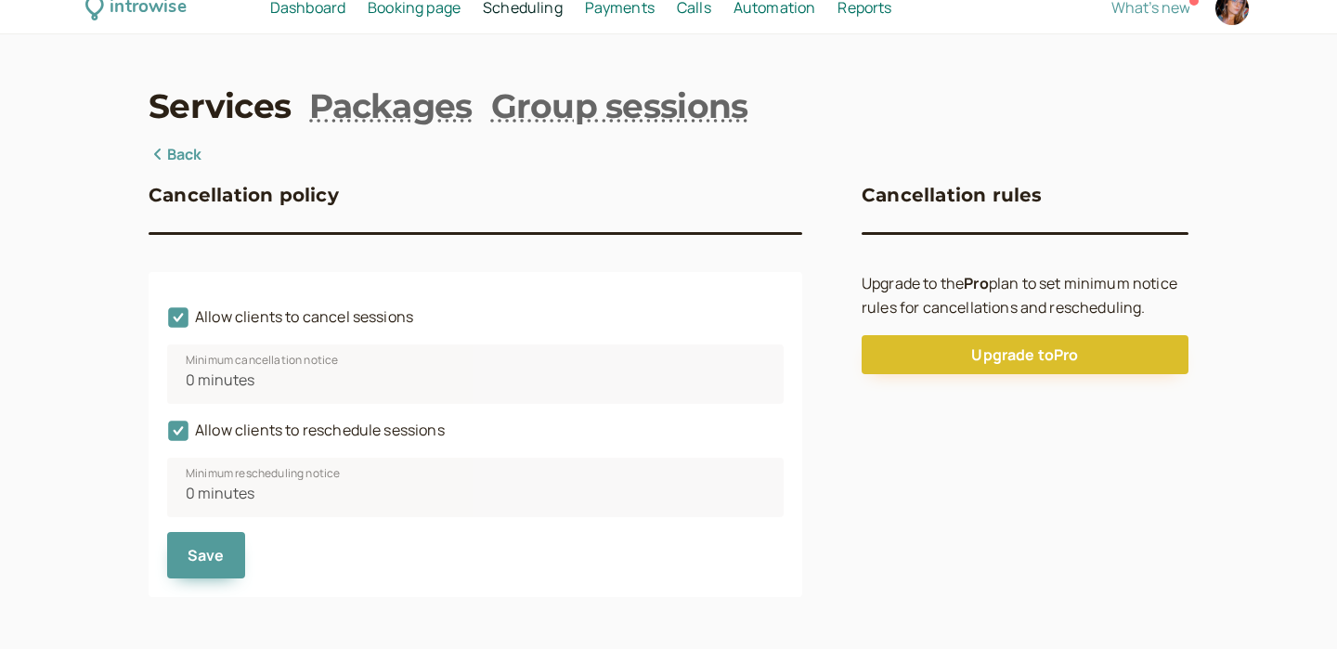
scroll to position [18, 0]
click at [229, 471] on span "Minimum rescheduling notice" at bounding box center [263, 473] width 154 height 19
click at [178, 317] on icon at bounding box center [178, 318] width 20 height 20
click at [167, 322] on input "Allow clients to cancel sessions" at bounding box center [167, 322] width 0 height 0
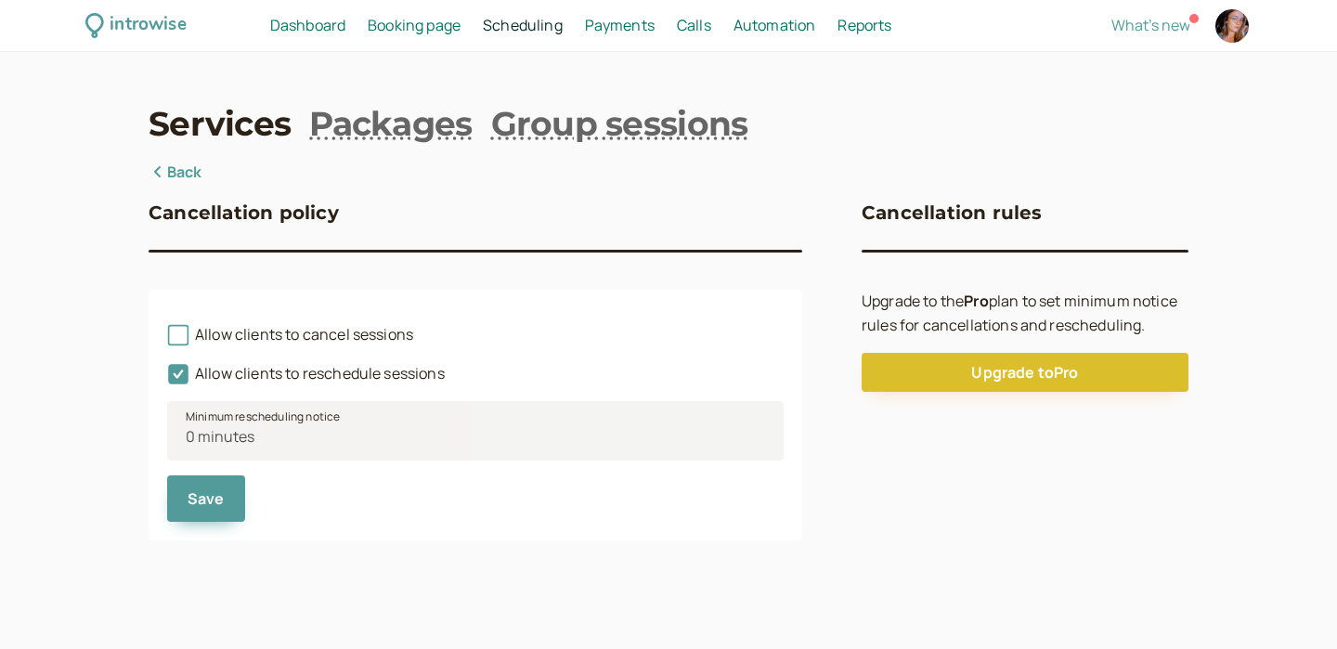
click at [203, 421] on span "Minimum rescheduling notice" at bounding box center [263, 417] width 154 height 19
click at [180, 373] on icon at bounding box center [178, 375] width 32 height 32
click at [167, 379] on input "Allow clients to reschedule sessions" at bounding box center [167, 379] width 0 height 0
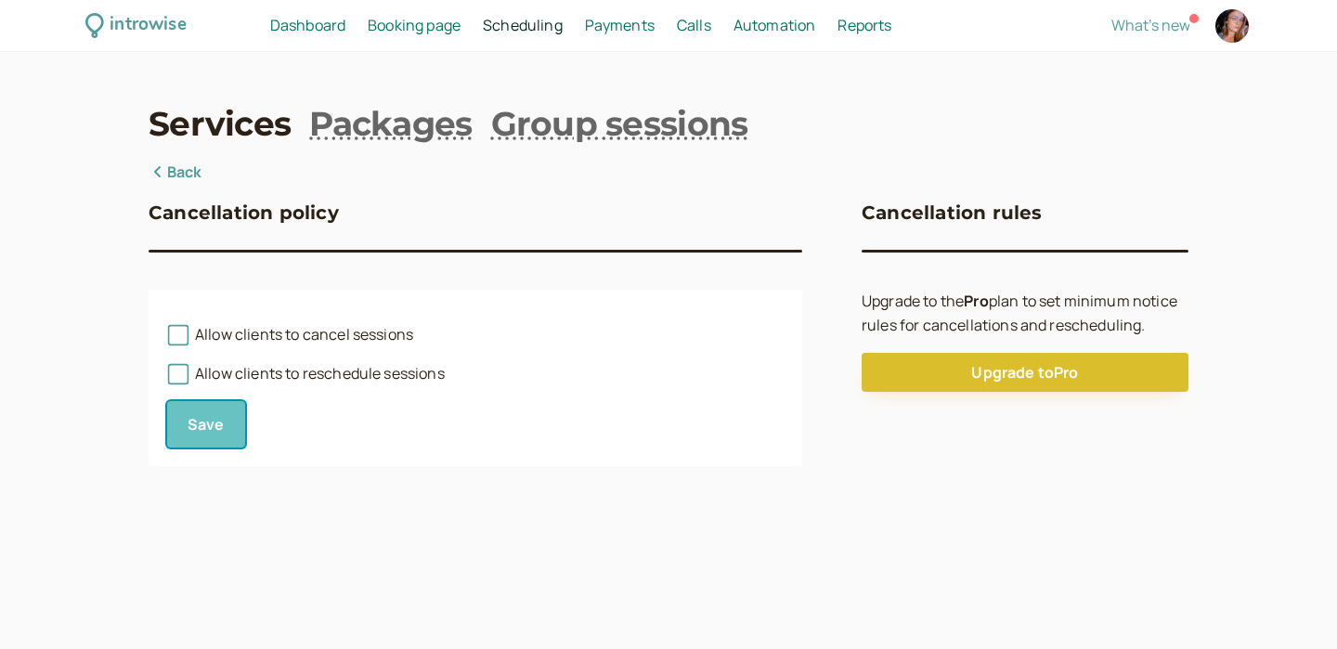
click at [206, 423] on span "Save" at bounding box center [206, 424] width 37 height 20
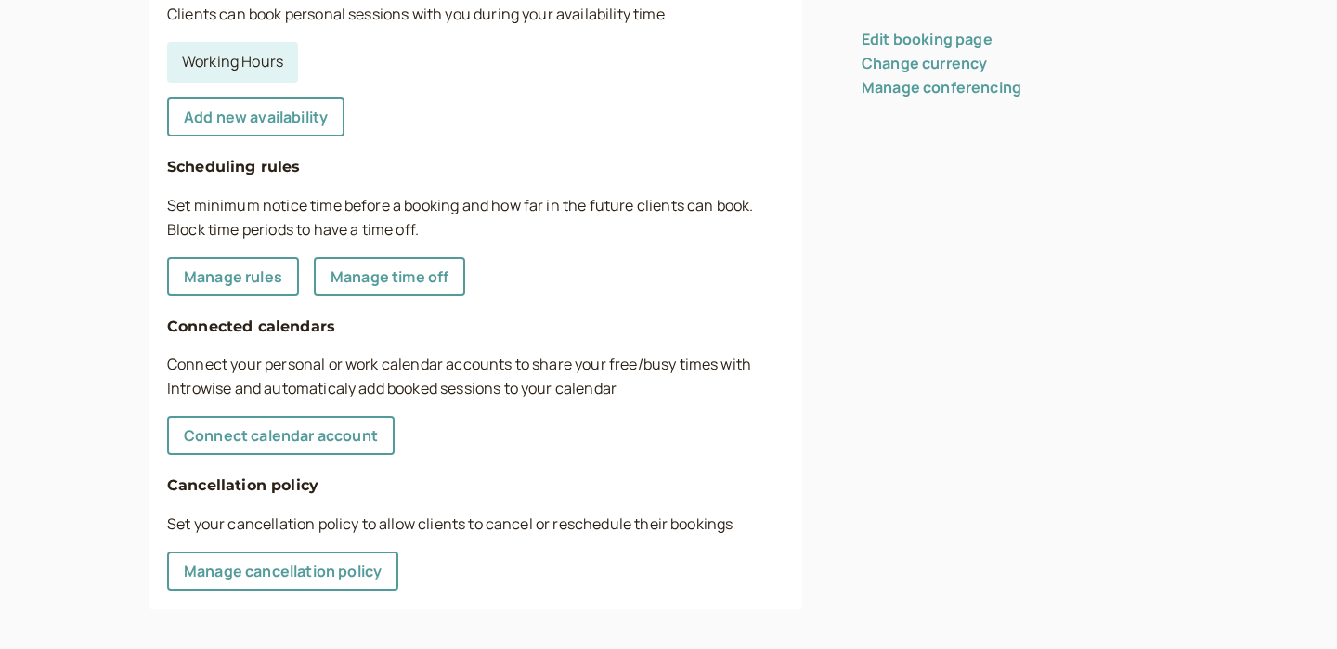
scroll to position [553, 0]
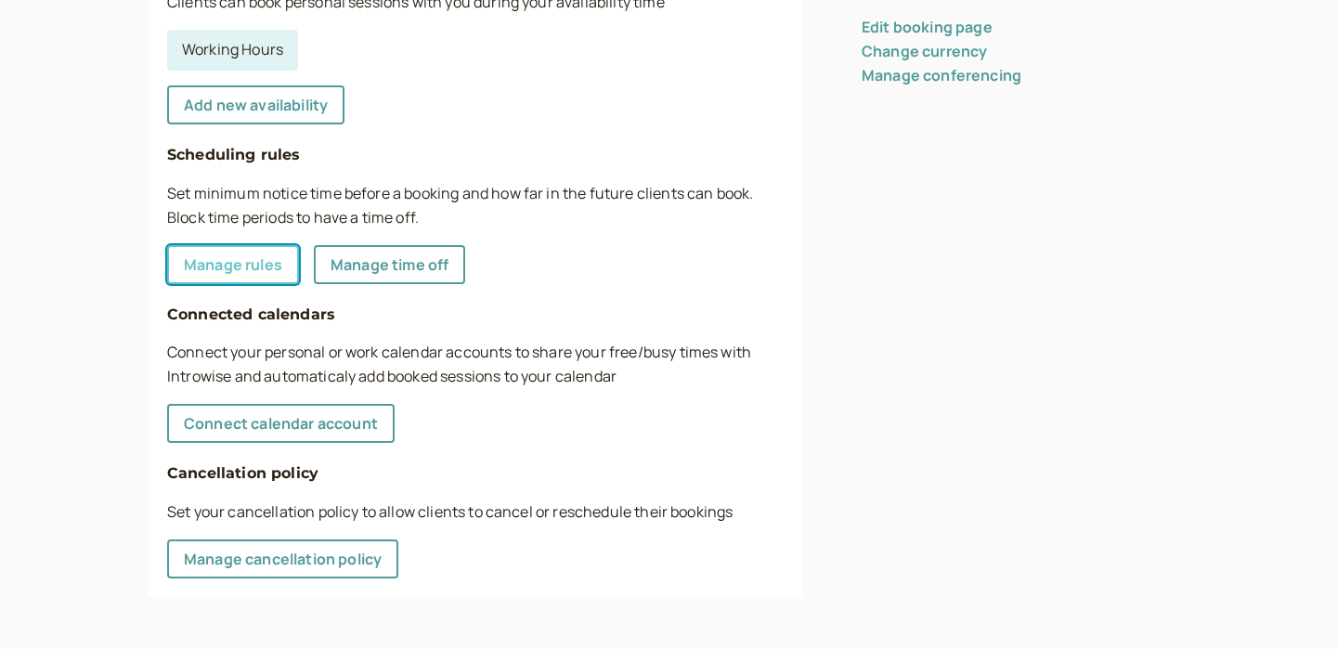
click at [239, 269] on link "Manage rules" at bounding box center [233, 264] width 132 height 39
select select "30"
select select "15"
select select "1440"
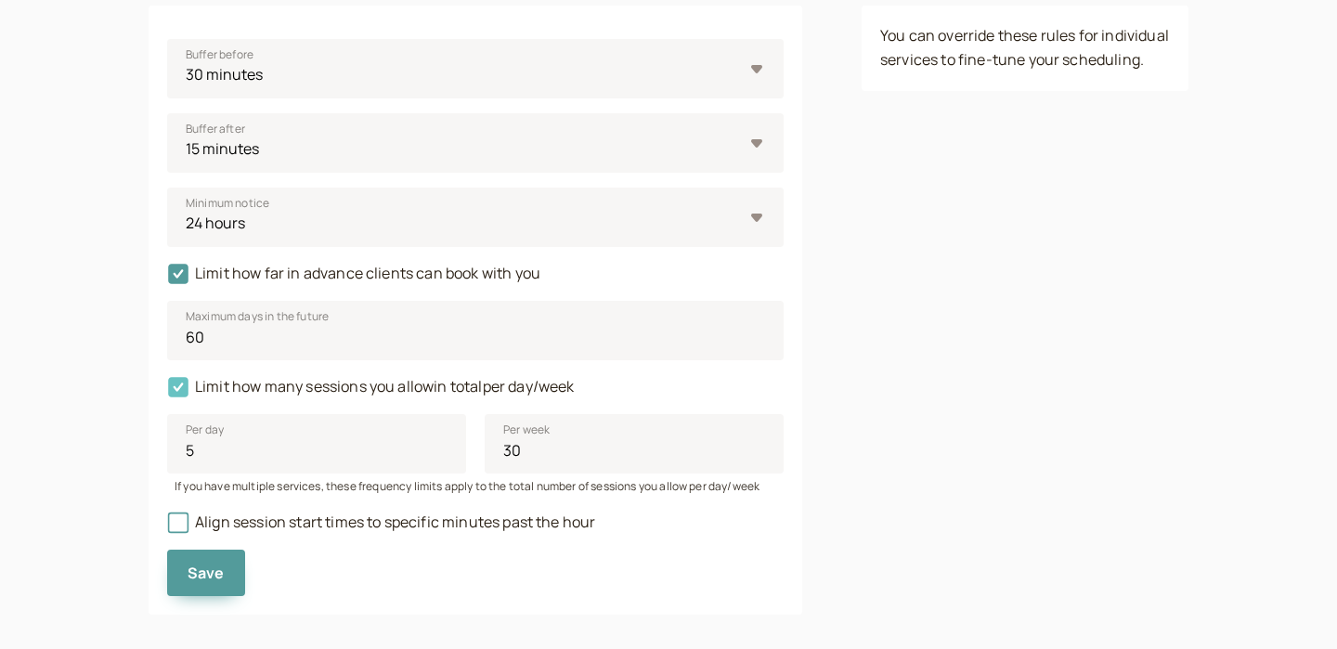
scroll to position [297, 0]
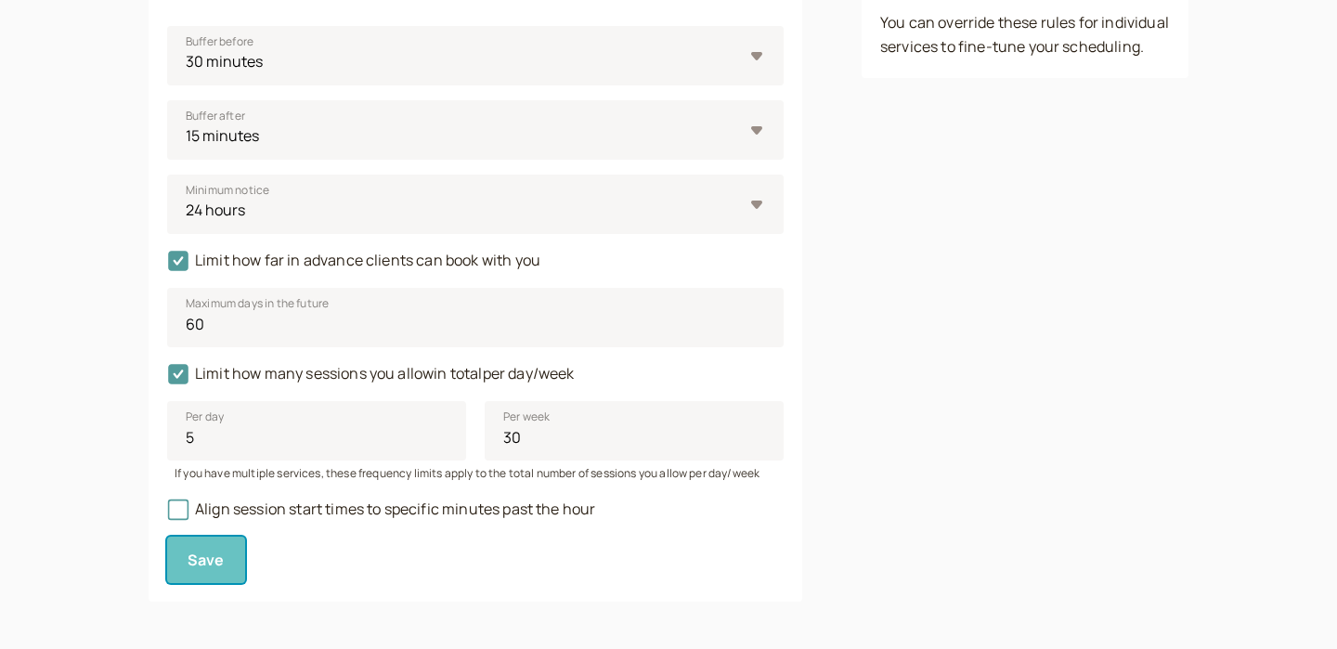
click at [190, 569] on button "Save" at bounding box center [206, 560] width 78 height 46
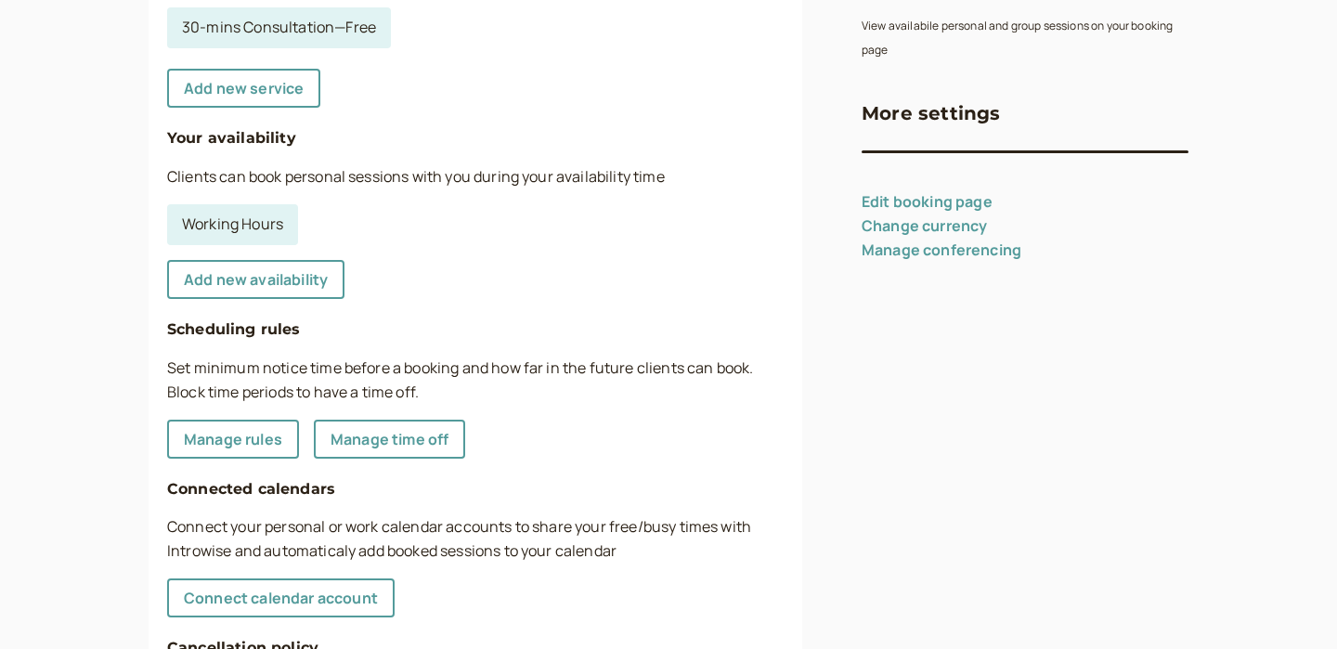
scroll to position [390, 0]
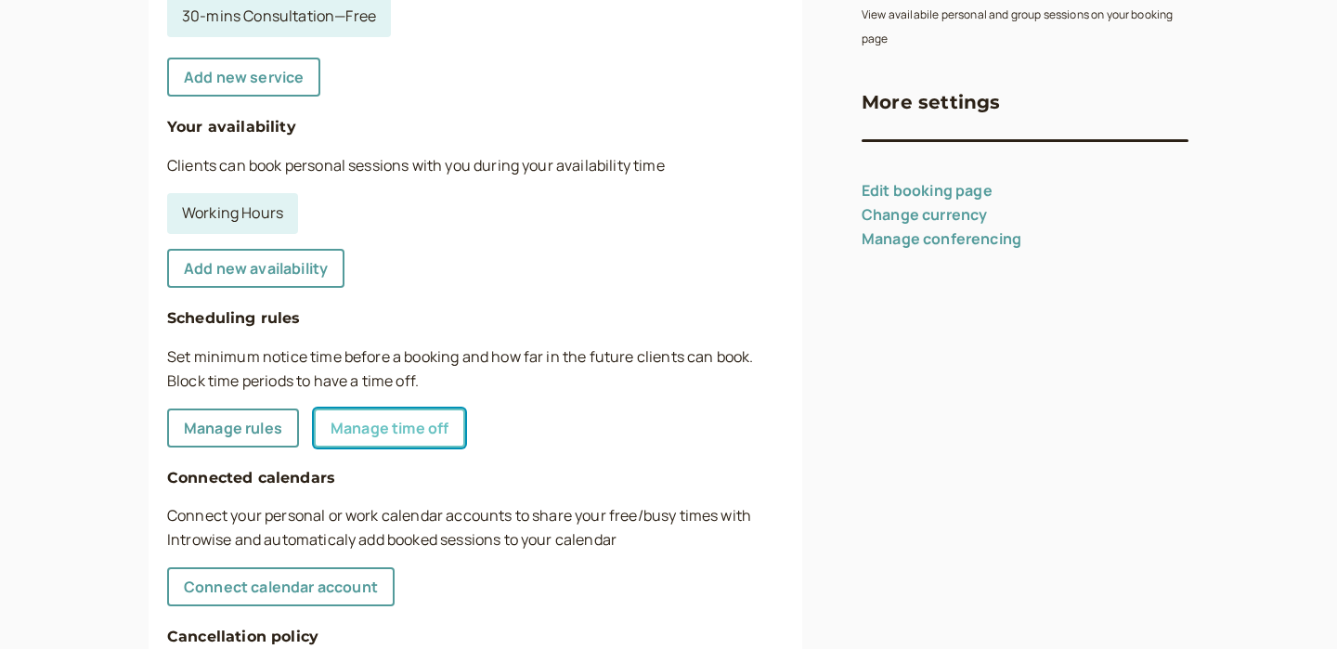
click at [348, 422] on link "Manage time off" at bounding box center [389, 427] width 151 height 39
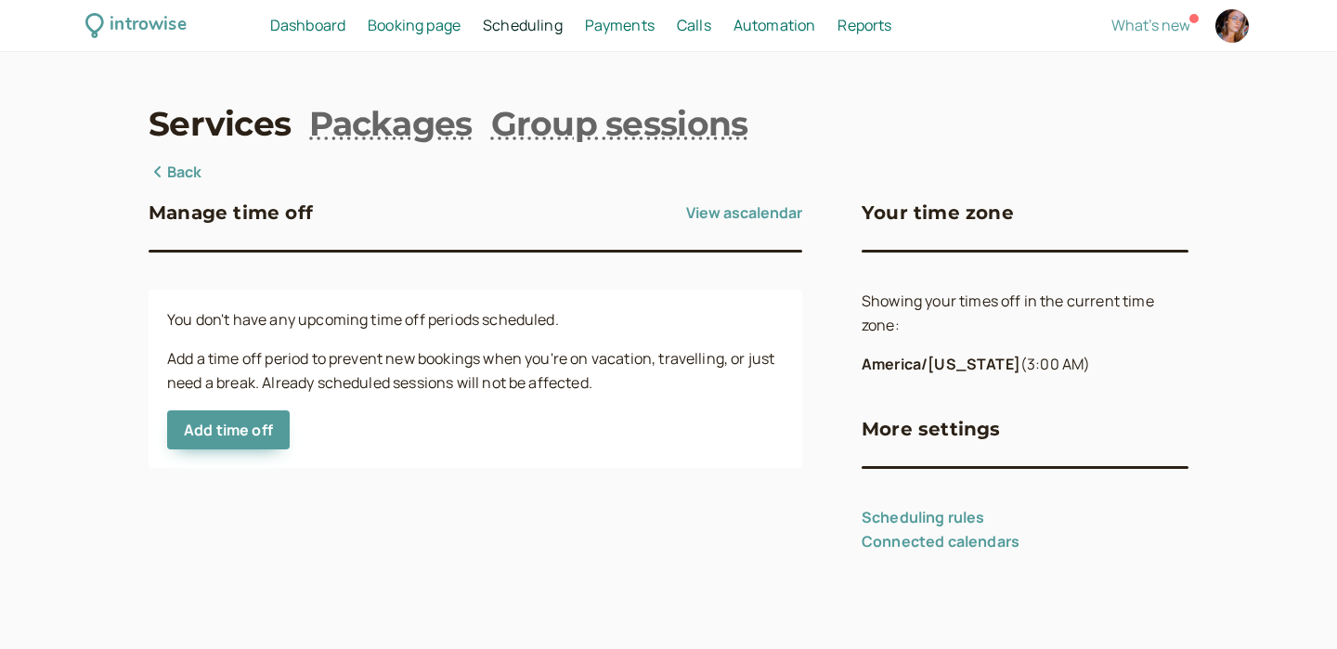
click at [331, 29] on span "Dashboard" at bounding box center [307, 25] width 75 height 20
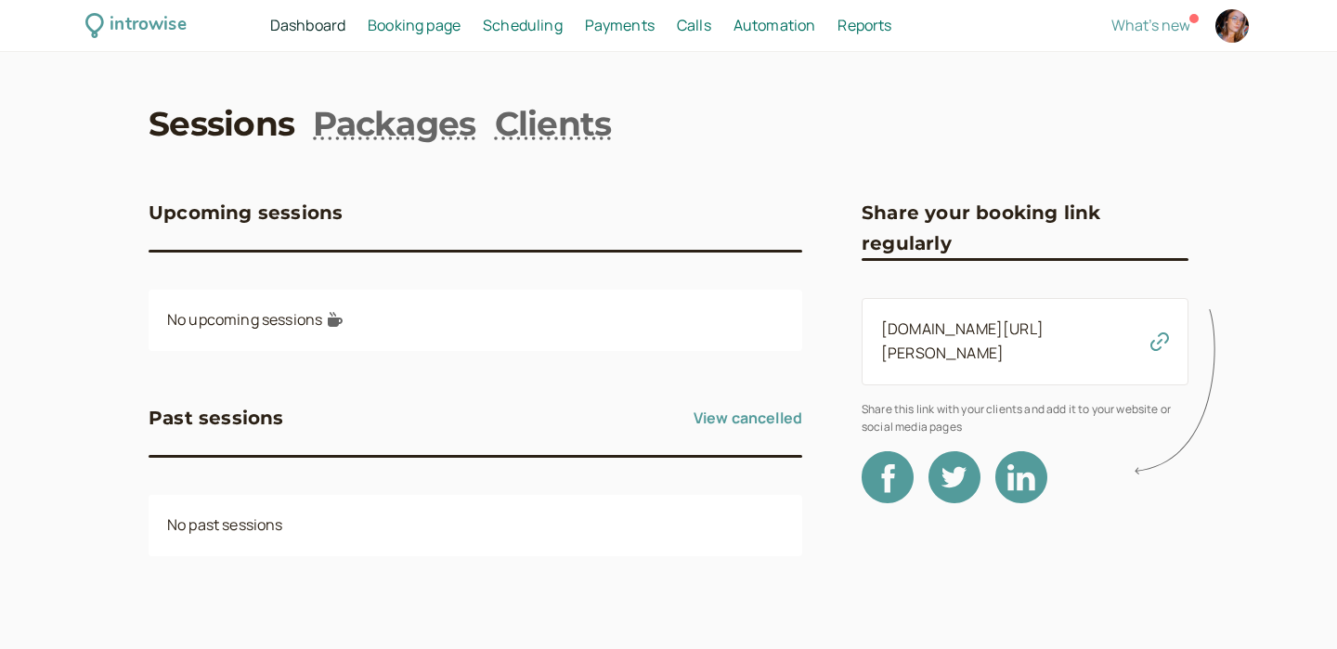
click at [412, 27] on span "Booking page" at bounding box center [414, 25] width 93 height 20
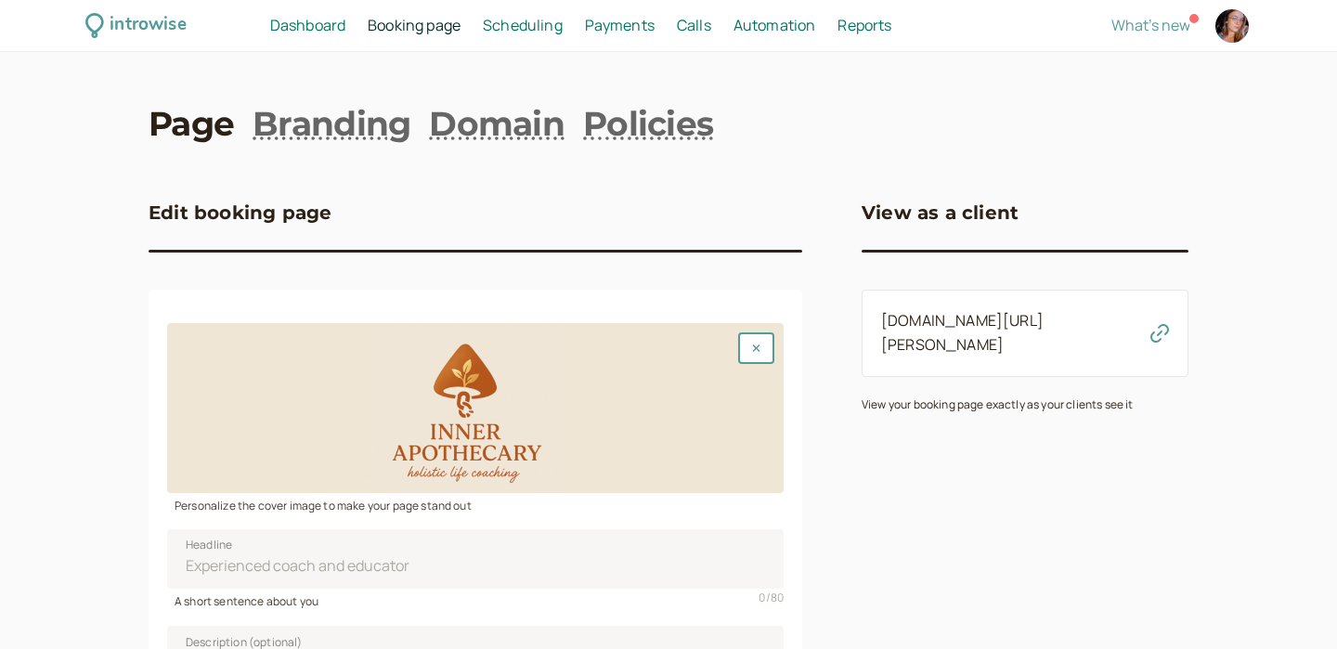
click at [517, 41] on div "introwise Dashboard Dashboard Booking page Booking Scheduling Scheduling Paymen…" at bounding box center [668, 26] width 1337 height 52
click at [520, 29] on span "Scheduling" at bounding box center [523, 25] width 80 height 20
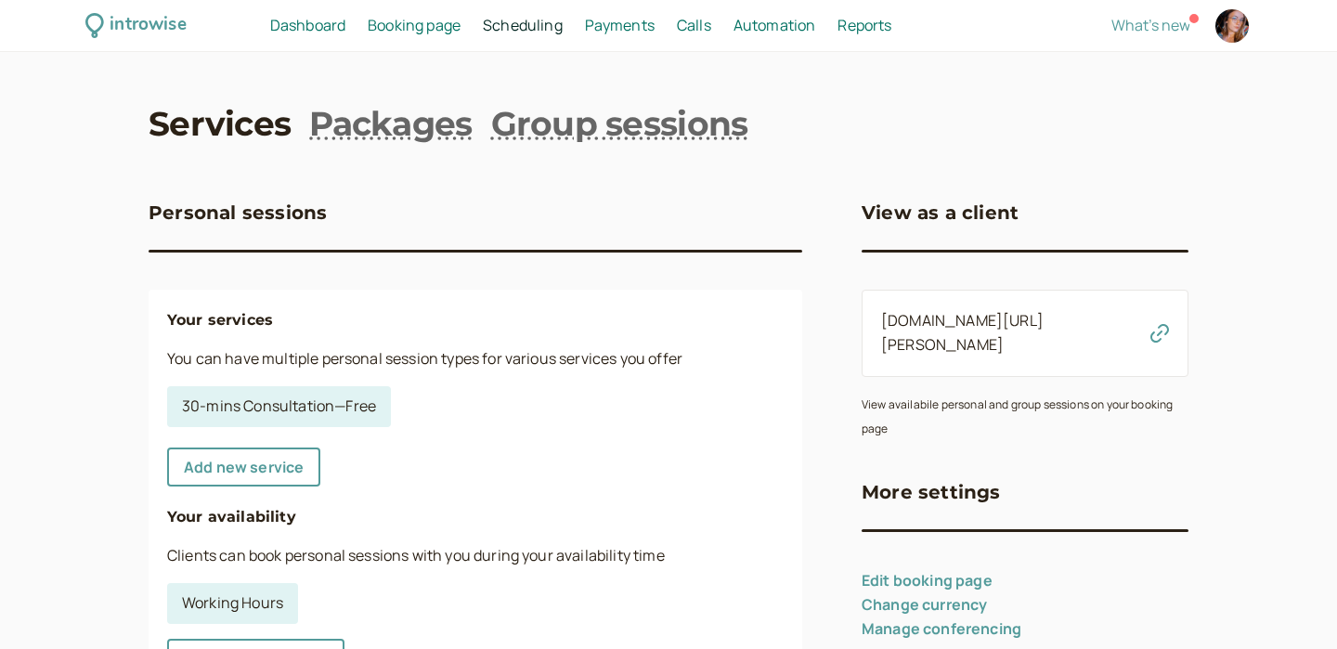
click at [683, 26] on span "Calls" at bounding box center [694, 25] width 34 height 20
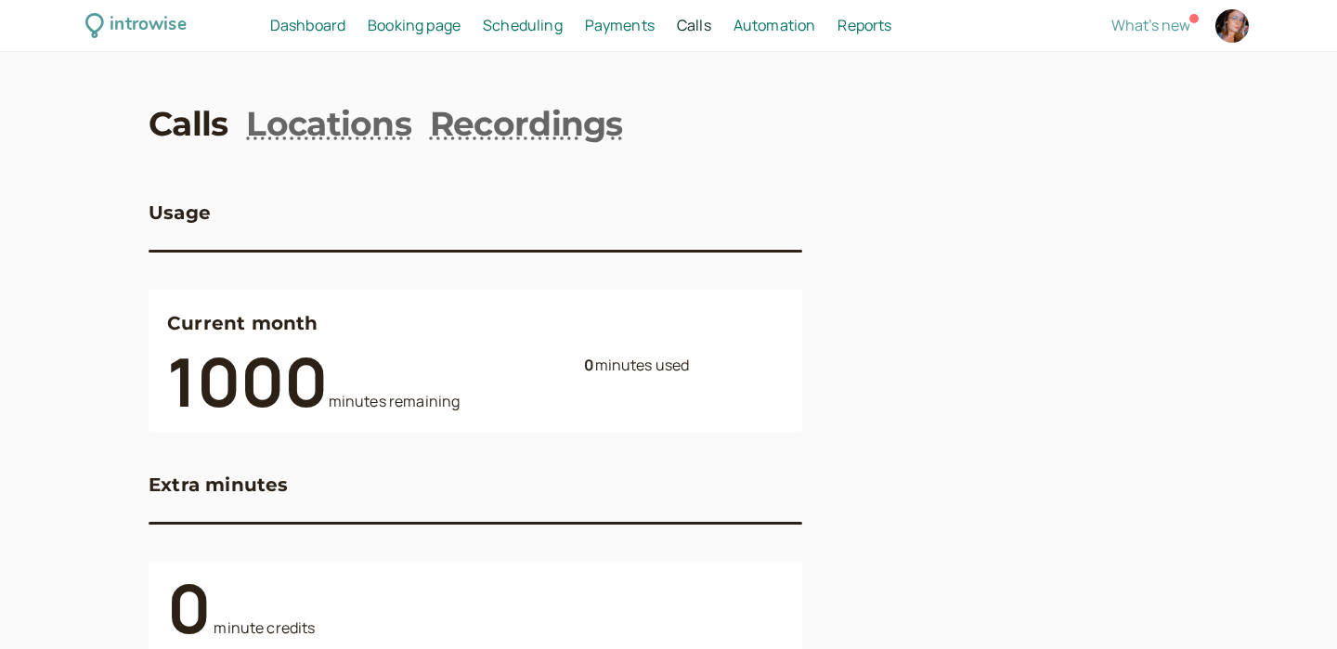
click at [628, 15] on span "Payments" at bounding box center [620, 25] width 70 height 20
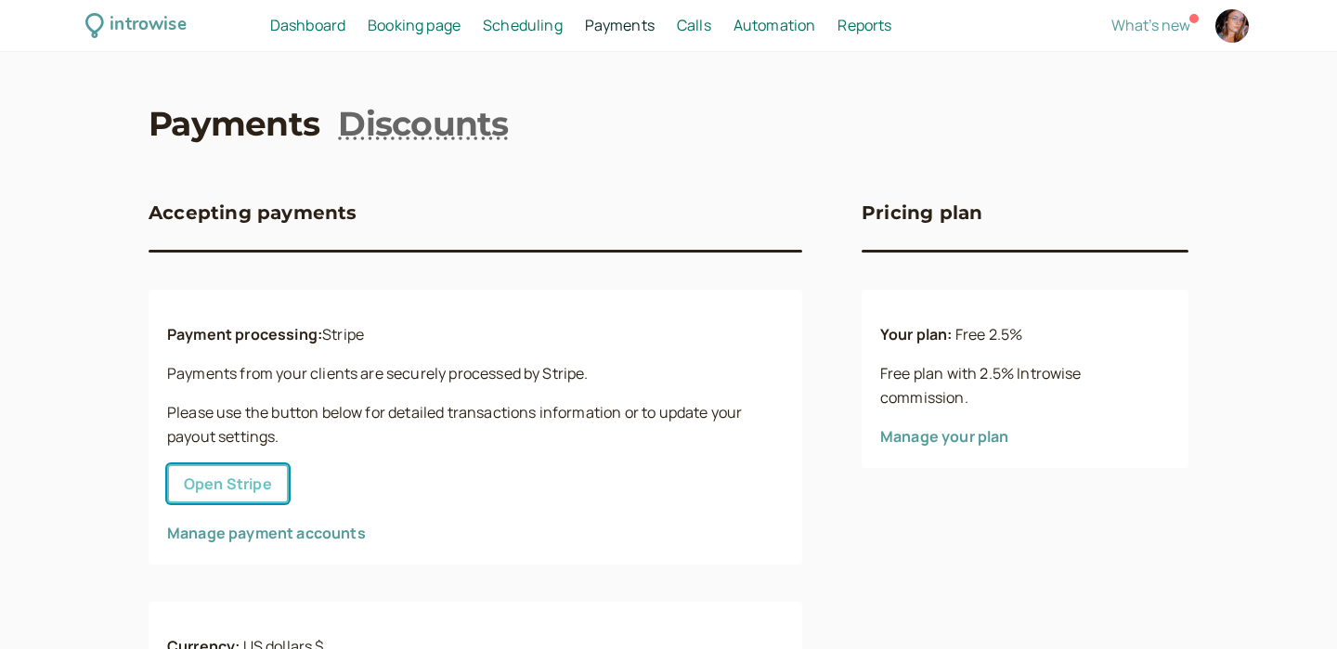
click at [249, 480] on button "Open Stripe" at bounding box center [228, 483] width 122 height 39
click at [777, 32] on span "Automation" at bounding box center [774, 25] width 83 height 20
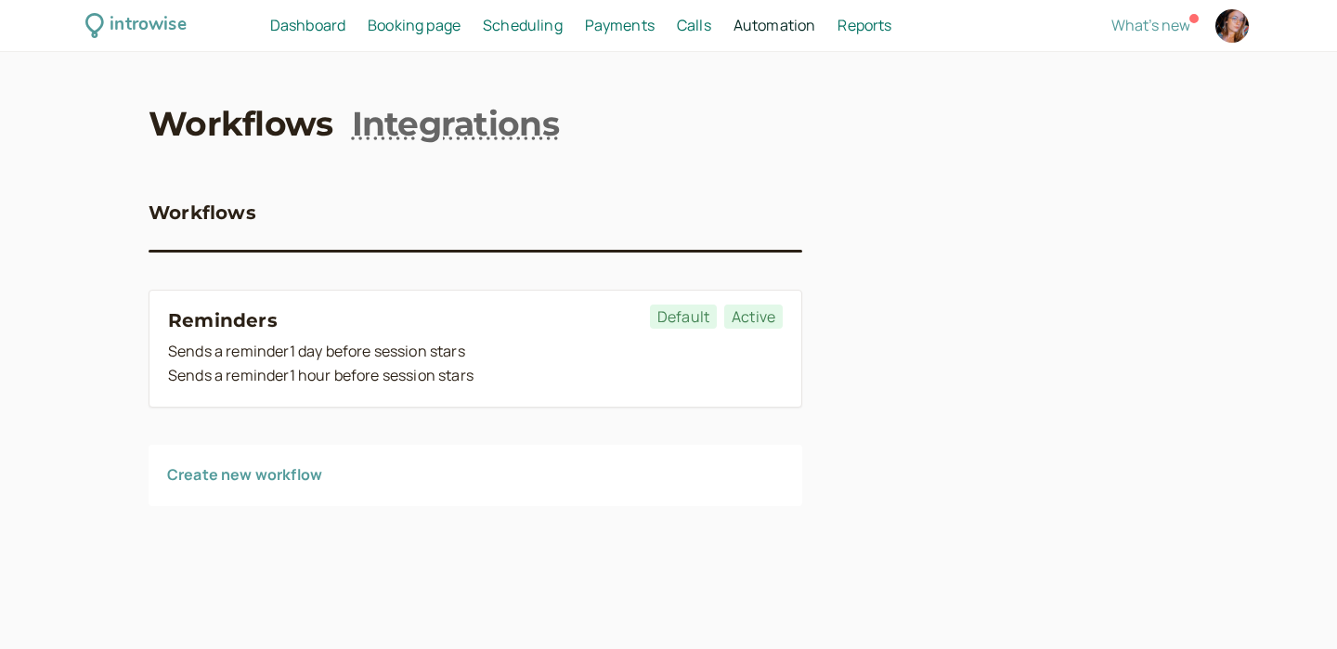
click at [847, 30] on span "Reports" at bounding box center [864, 25] width 54 height 20
select select "last30Days"
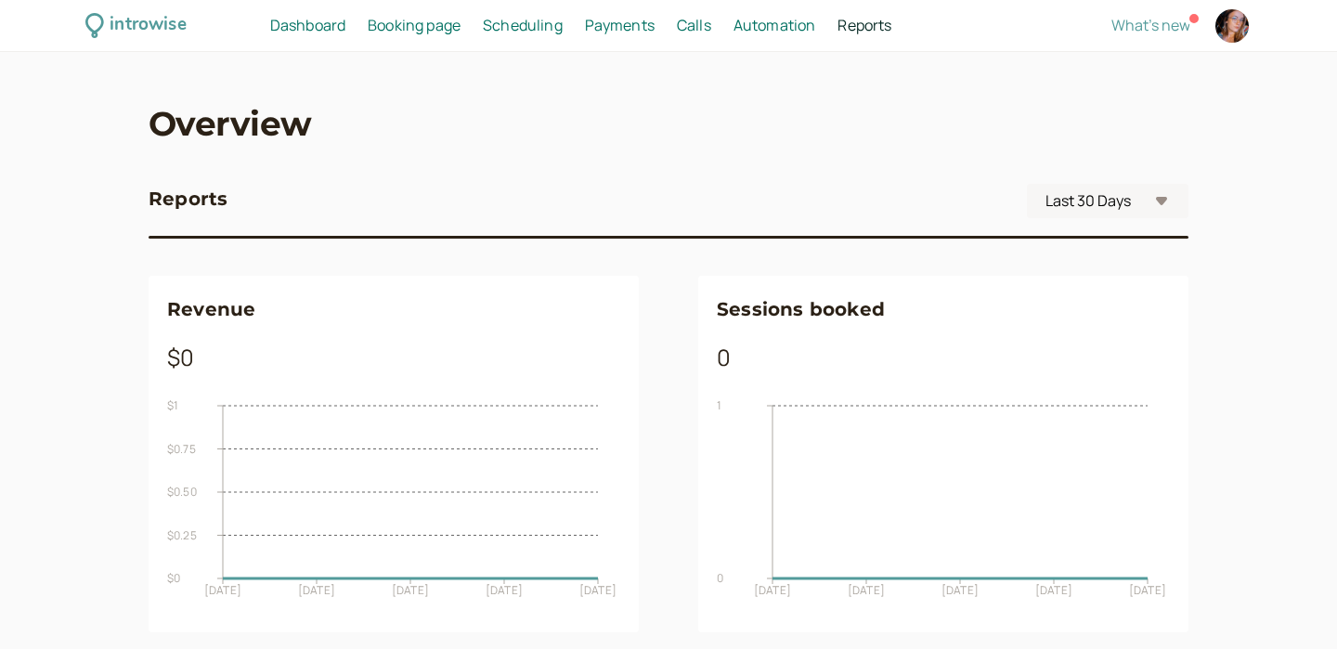
click at [423, 32] on span "Booking page" at bounding box center [414, 25] width 93 height 20
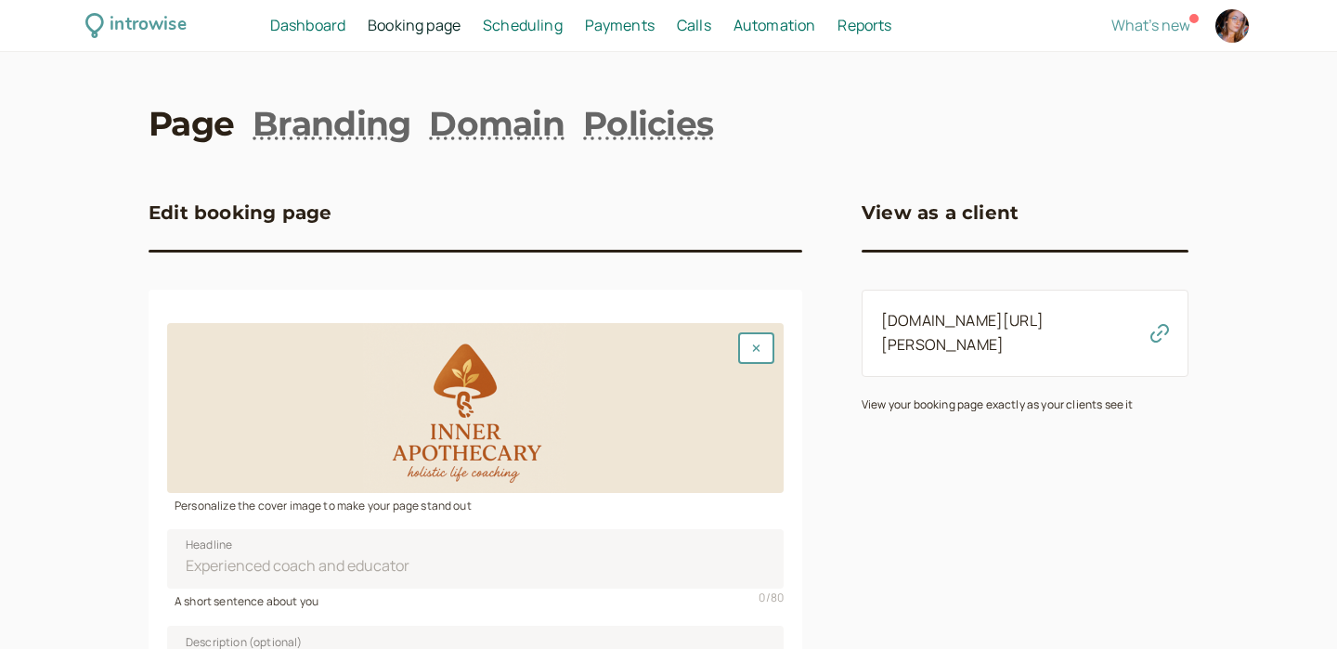
click at [532, 17] on span "Scheduling" at bounding box center [523, 25] width 80 height 20
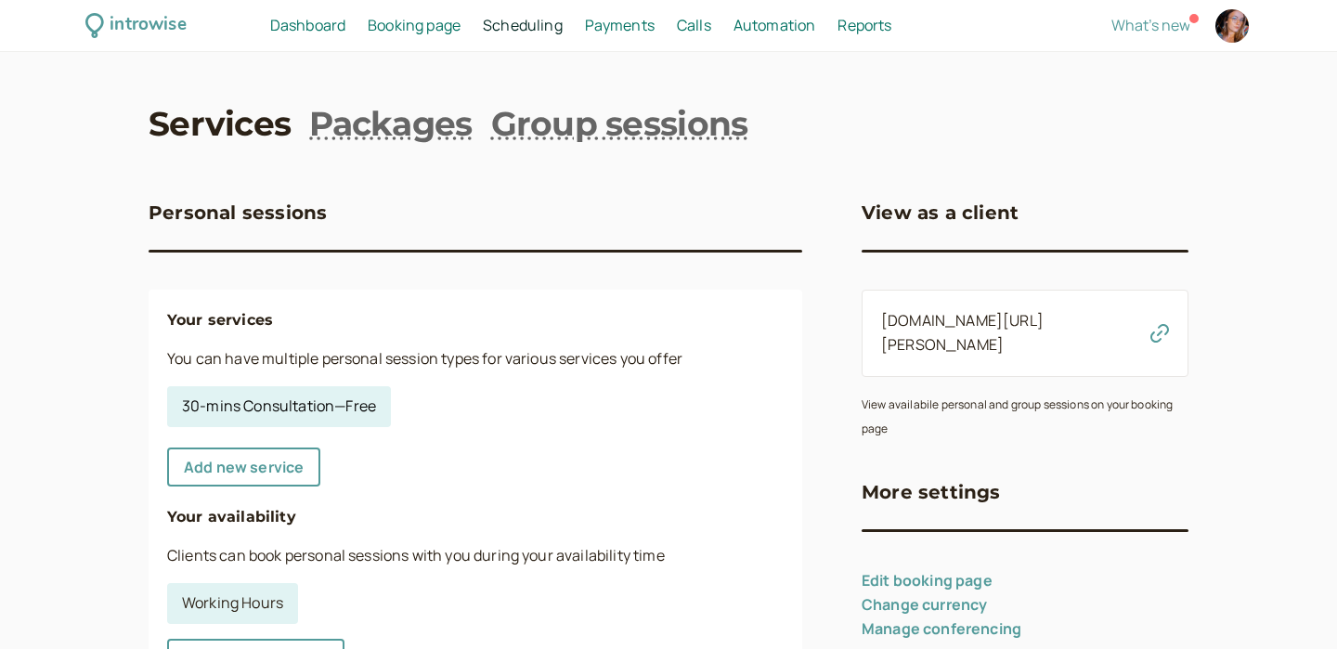
click at [299, 405] on link "30-mins Consultation — Free" at bounding box center [279, 406] width 224 height 41
select select "30"
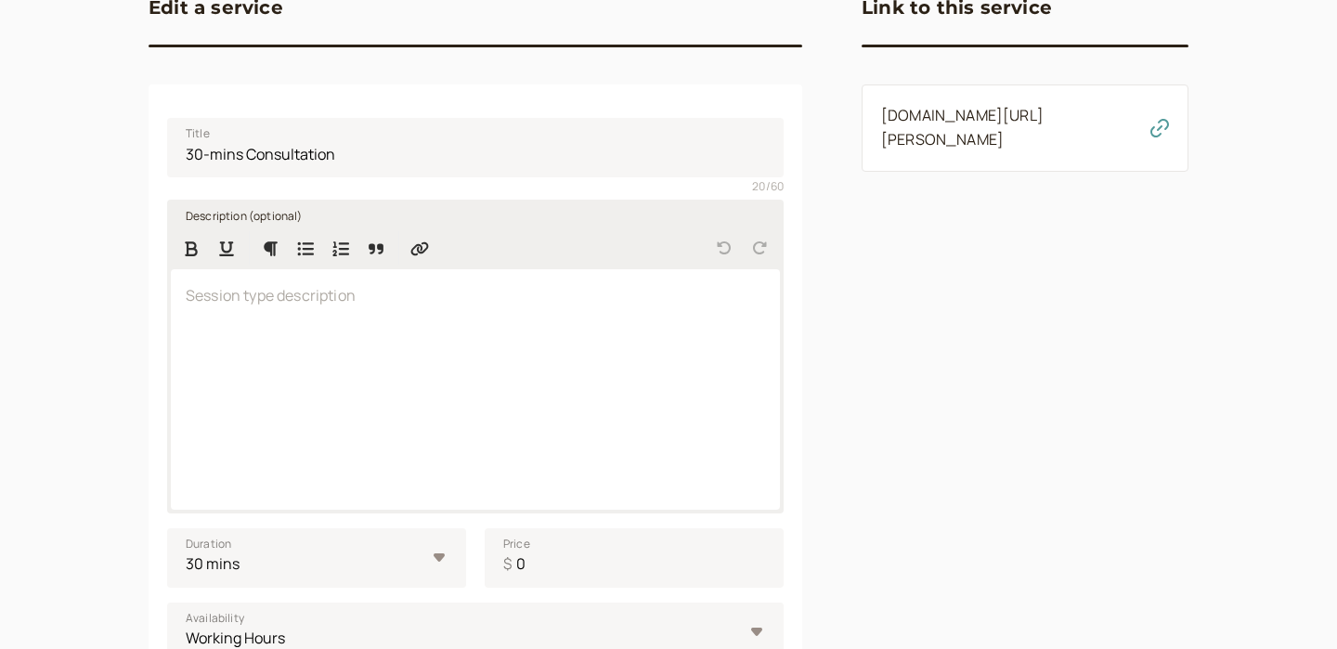
scroll to position [206, 0]
click at [377, 368] on div at bounding box center [475, 388] width 609 height 240
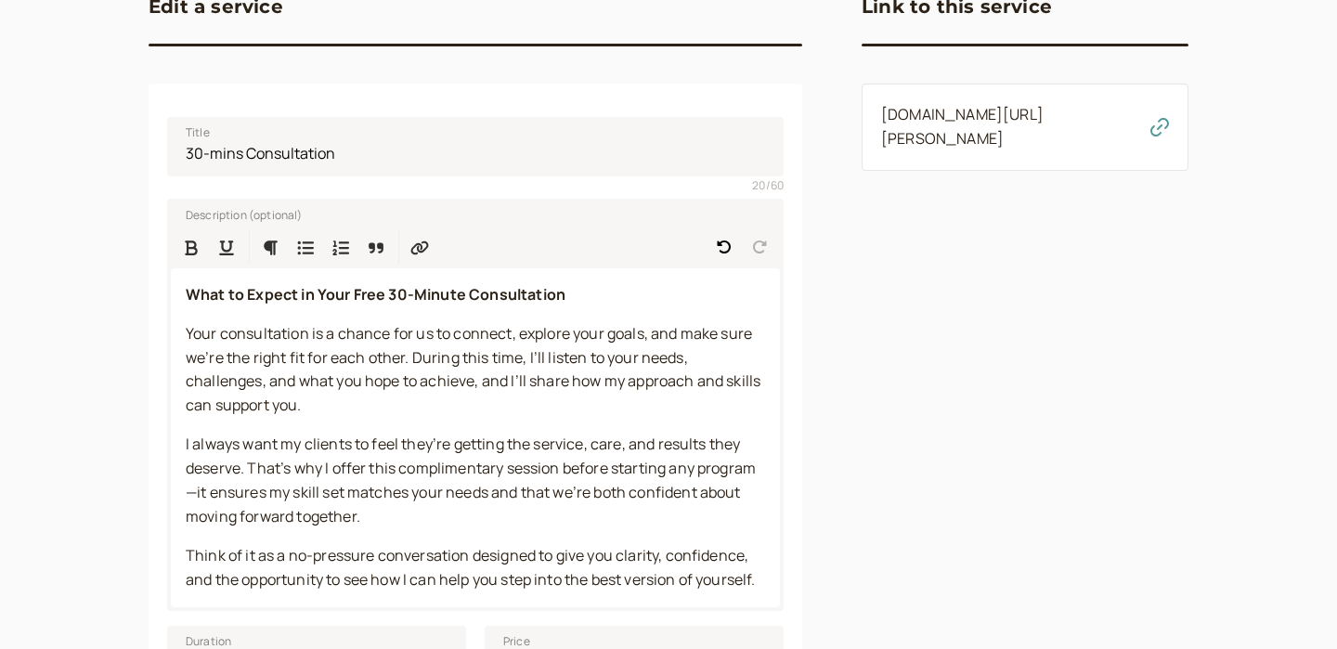
click at [913, 429] on div "Link to this service introwise.com/jade-turco/services/kcszmnfvzg" at bounding box center [1024, 610] width 327 height 1311
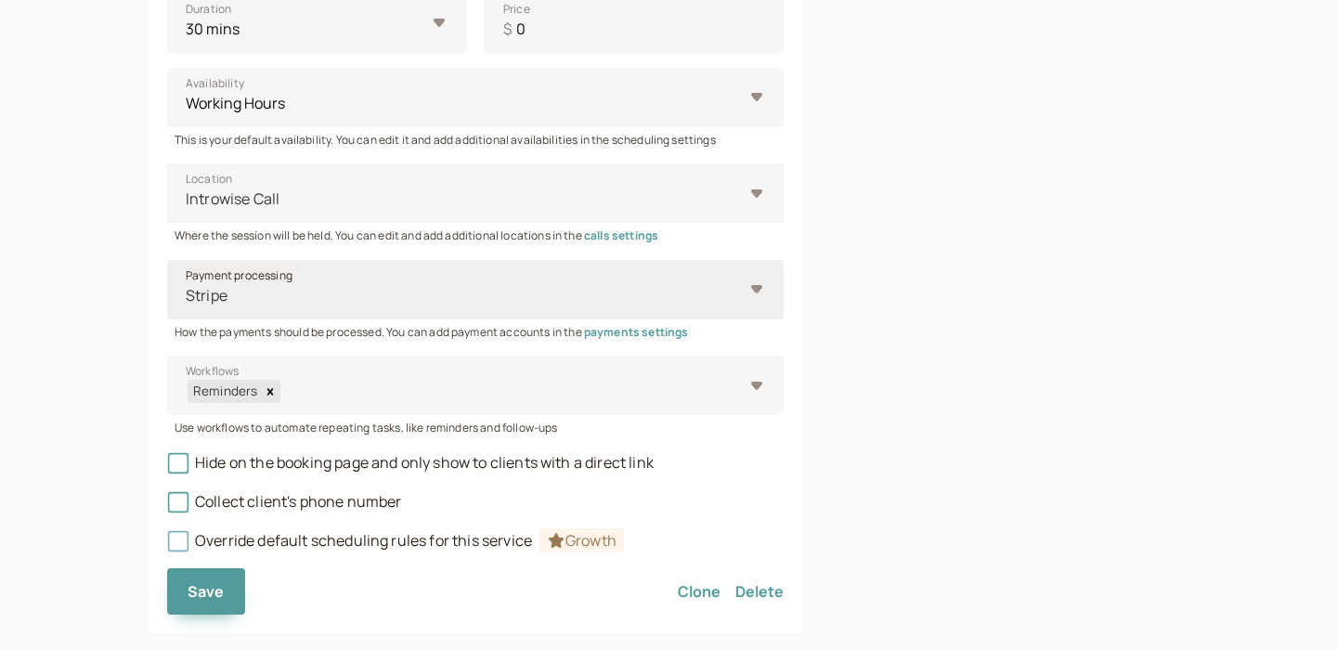
scroll to position [854, 0]
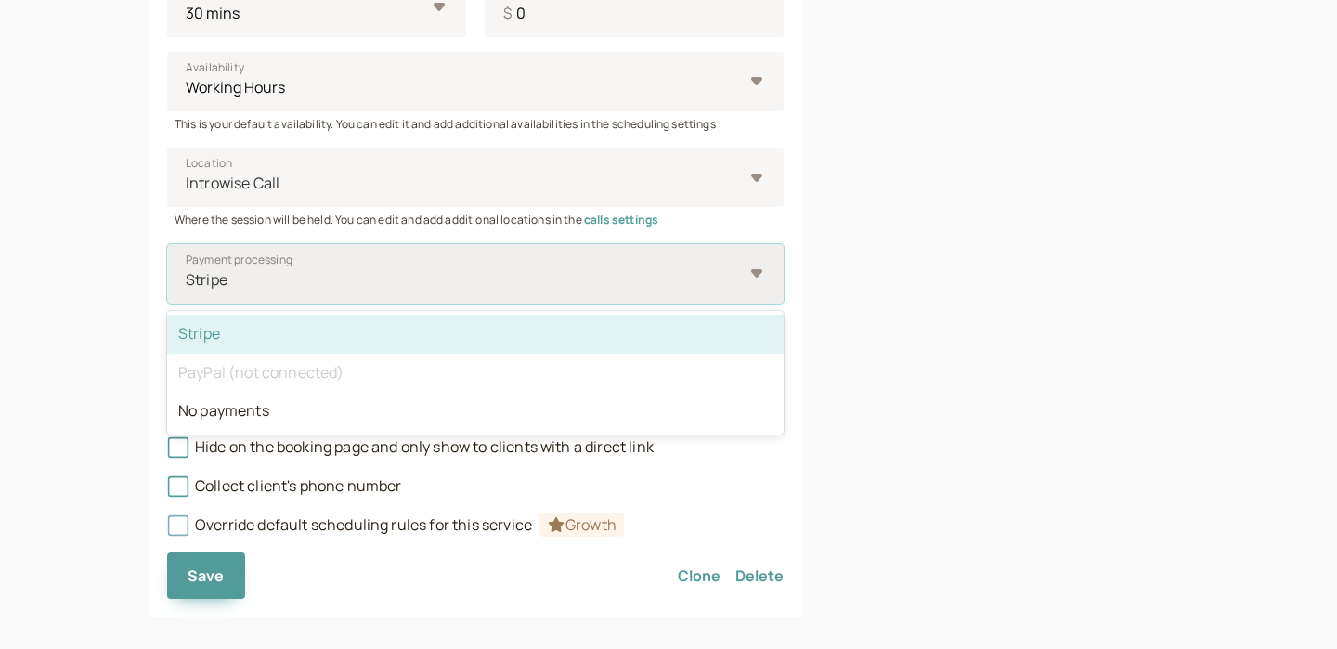
click at [485, 279] on div at bounding box center [463, 279] width 559 height 25
click at [187, 279] on input "Payment processing option Stripe selected, 1 of 3. 3 results available. Use Up …" at bounding box center [185, 279] width 3 height 21
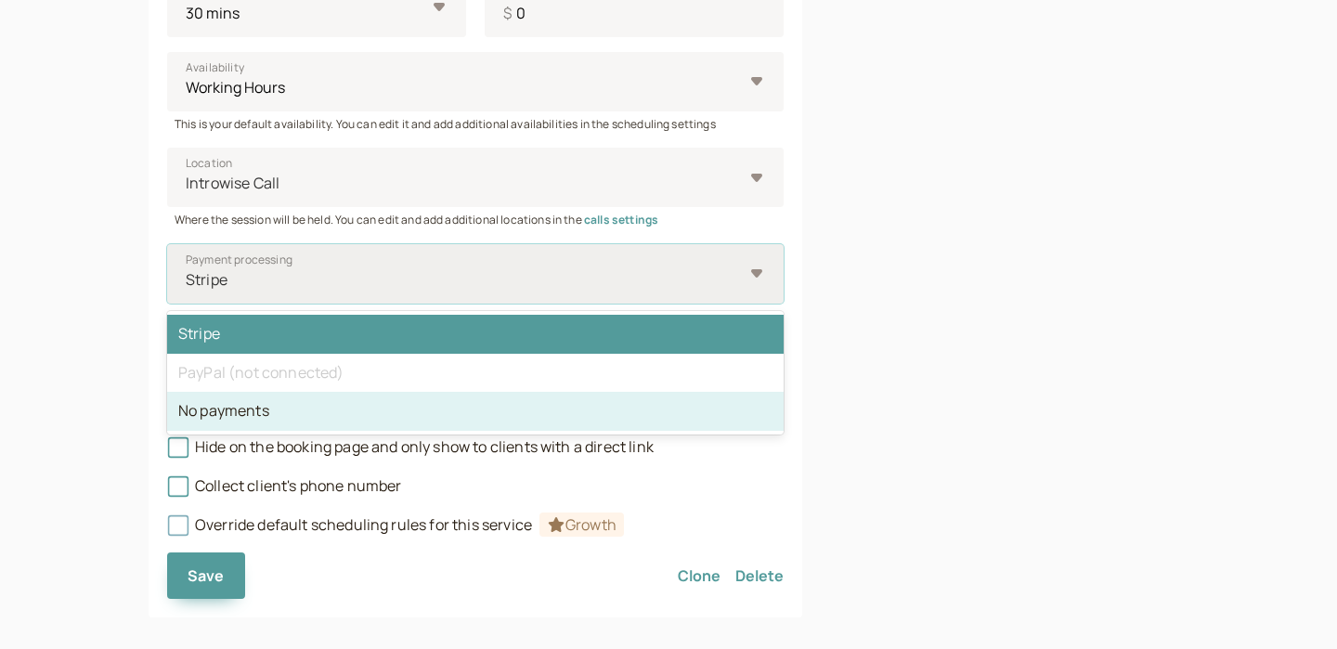
click at [389, 419] on div "No payments" at bounding box center [475, 411] width 616 height 39
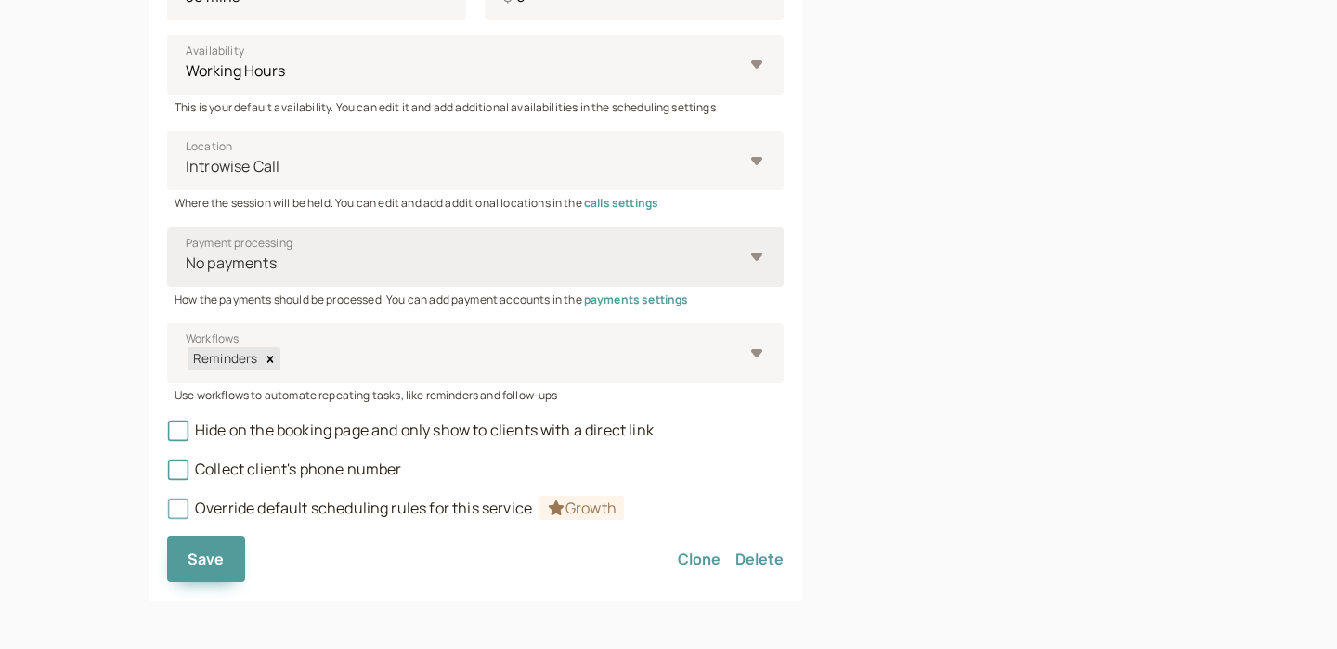
scroll to position [874, 0]
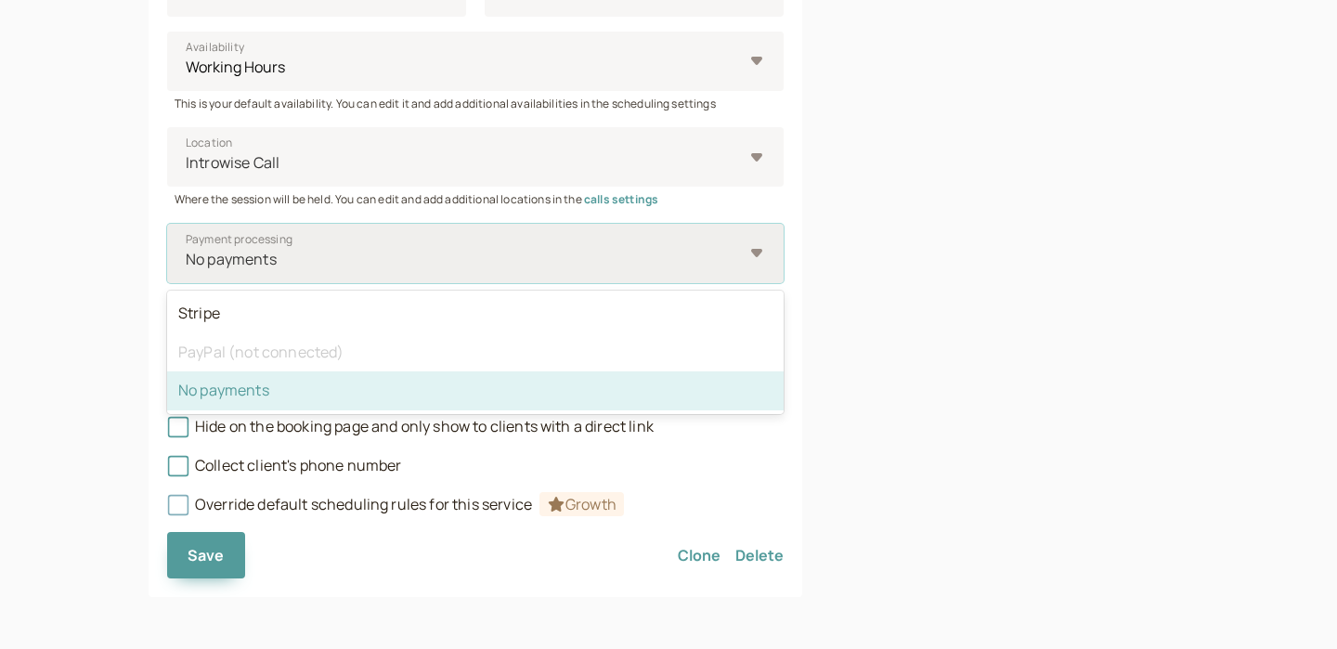
click at [283, 271] on div "No payments" at bounding box center [465, 259] width 559 height 34
click at [187, 270] on input "Payment processing option No payments selected, 3 of 3. 3 results available. Us…" at bounding box center [185, 259] width 3 height 21
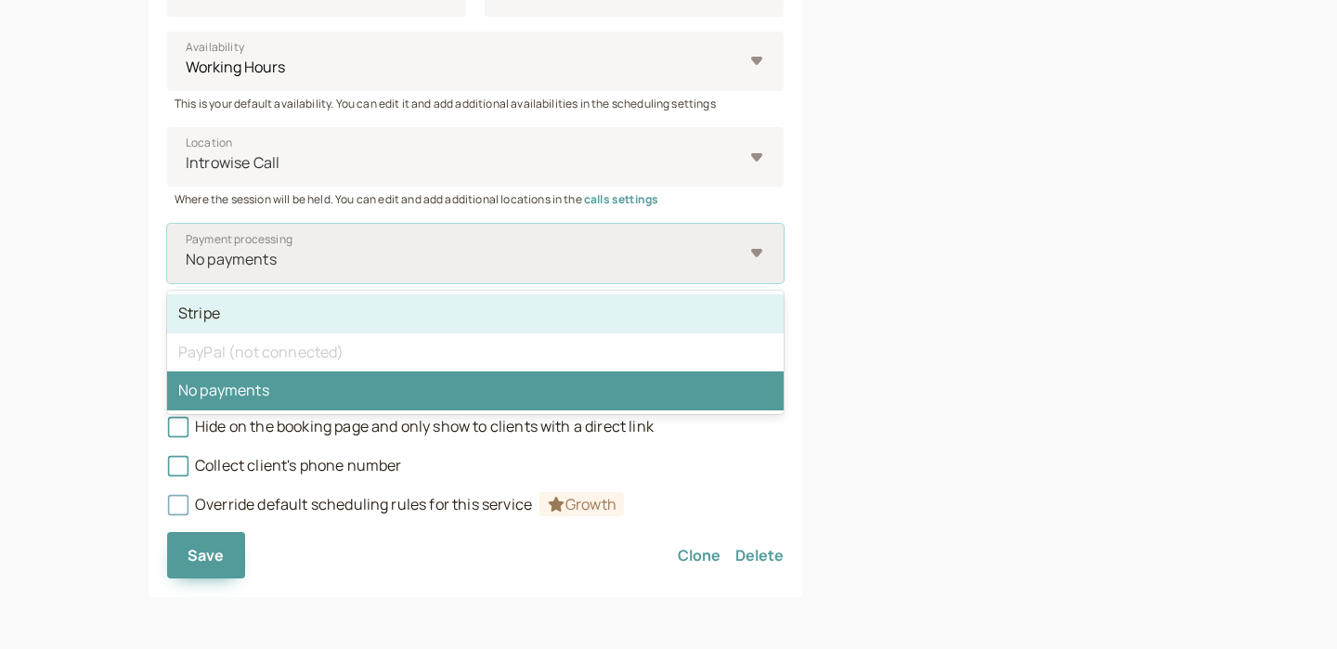
click at [259, 320] on div "Stripe" at bounding box center [475, 313] width 616 height 39
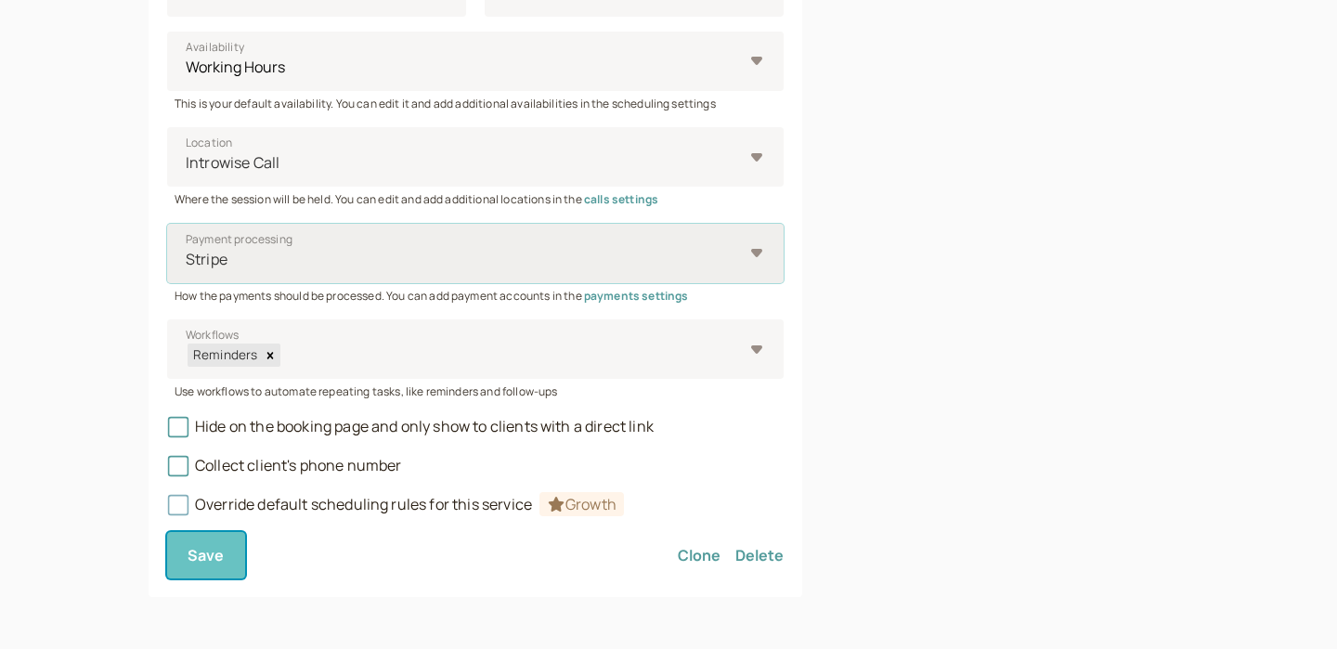
click at [215, 563] on span "Save" at bounding box center [206, 555] width 37 height 20
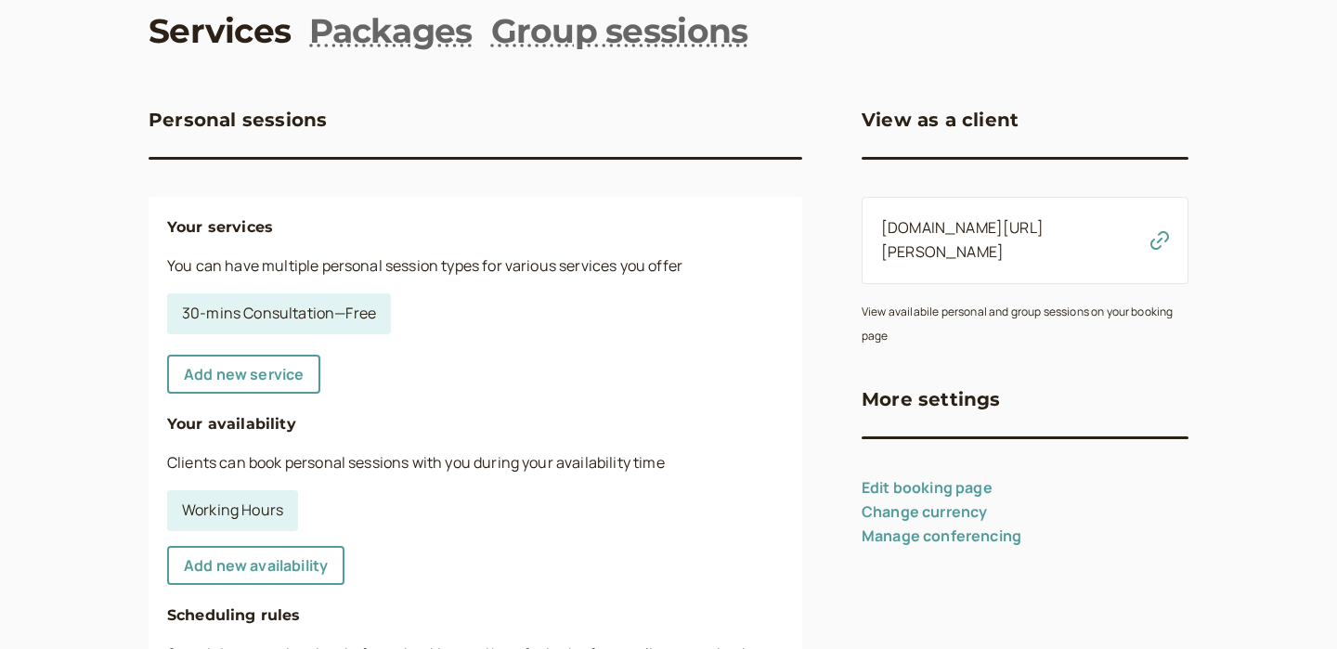
scroll to position [107, 0]
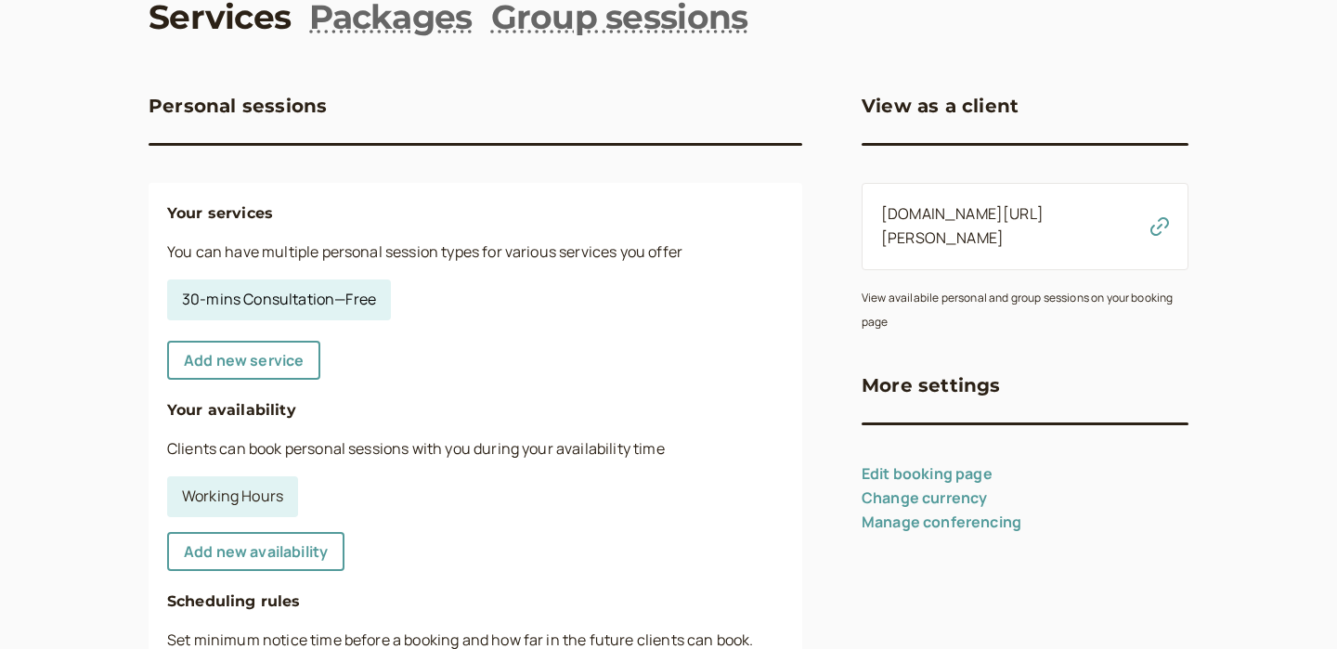
click at [350, 299] on link "30-mins Consultation — Free" at bounding box center [279, 299] width 224 height 41
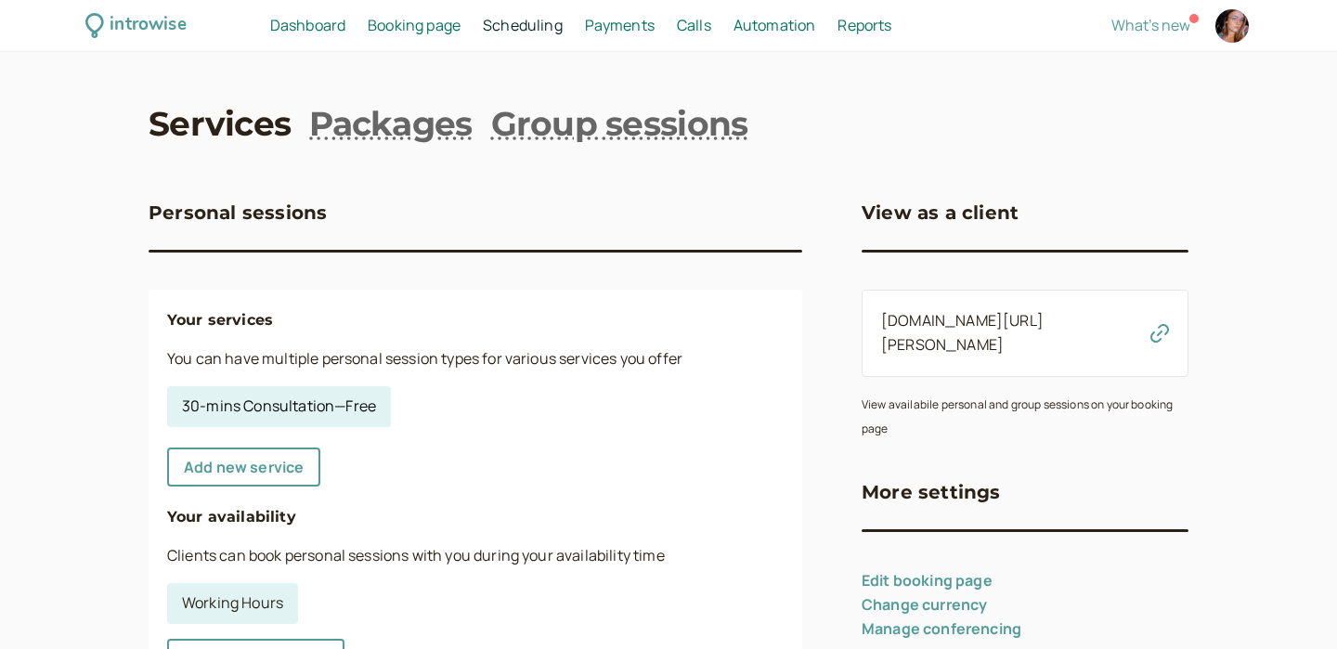
select select "30"
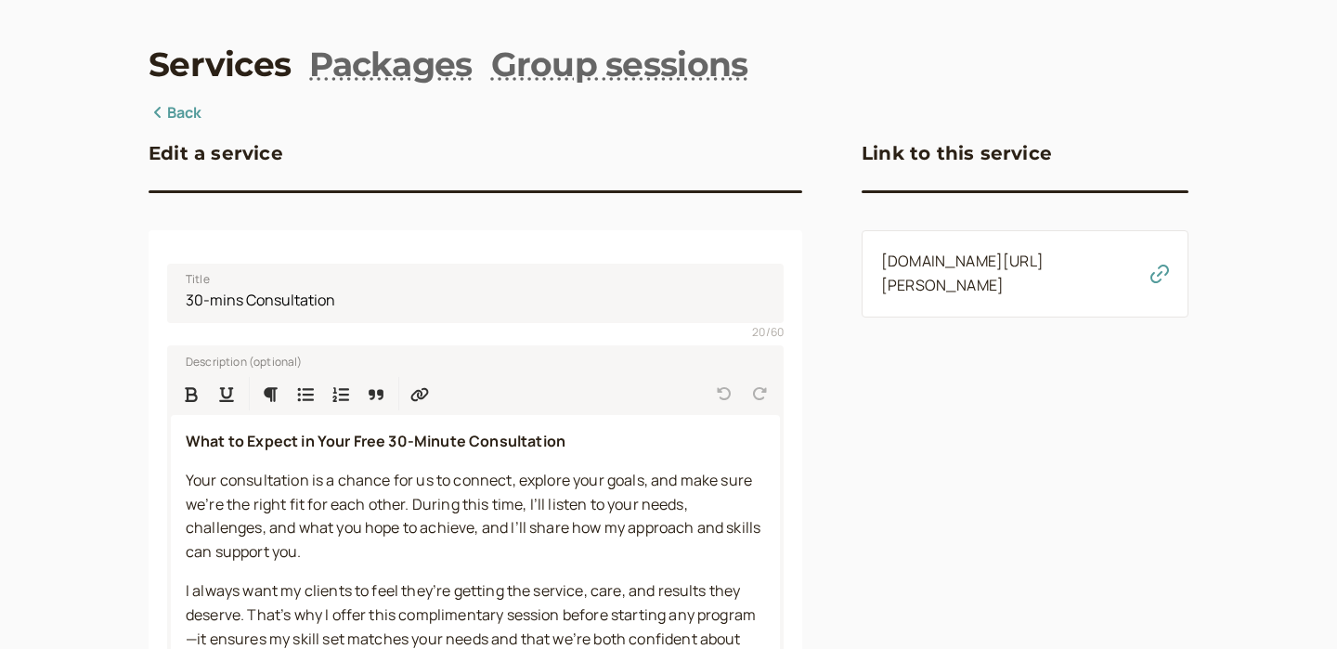
scroll to position [37, 0]
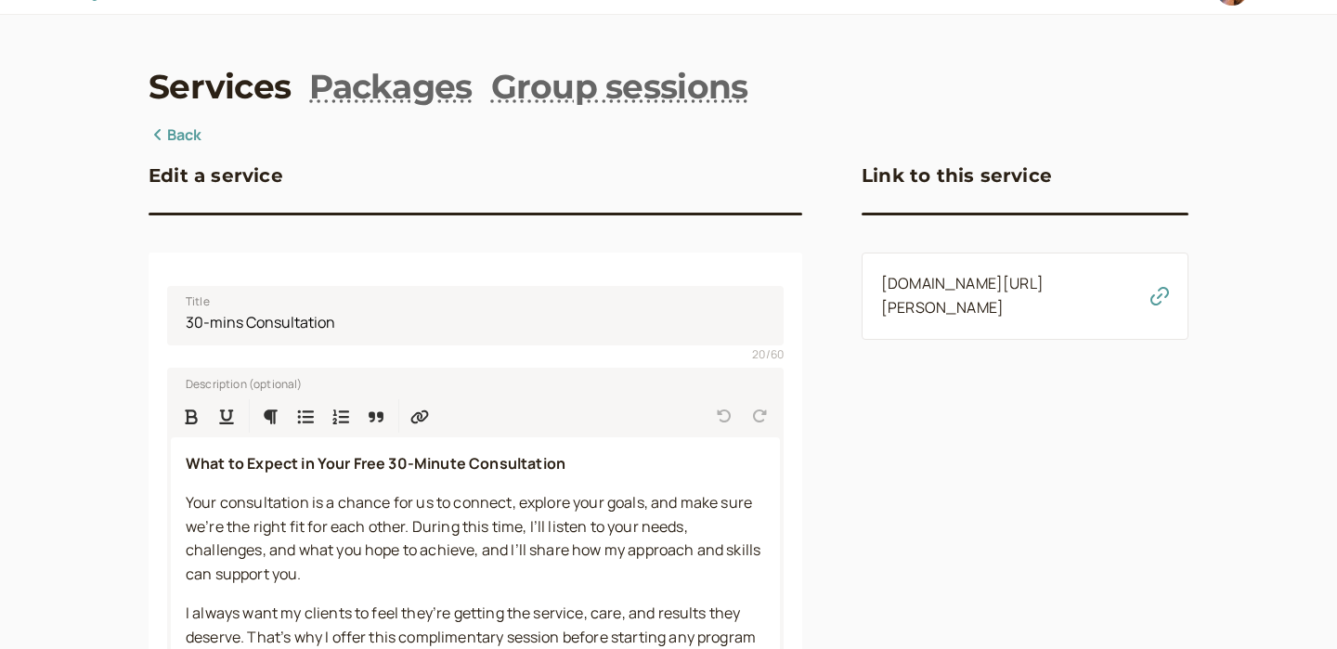
click at [977, 291] on link "introwise.com/jade-turco/services/kcszmnfvzg" at bounding box center [962, 295] width 162 height 45
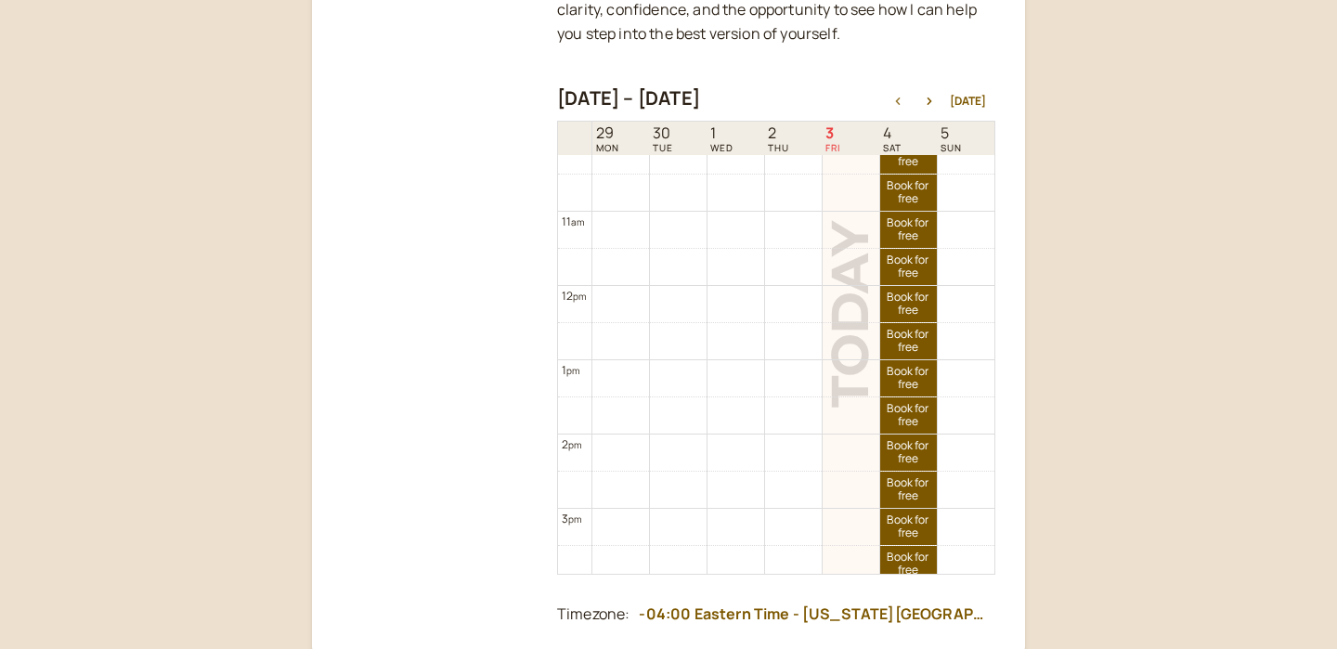
scroll to position [725, 0]
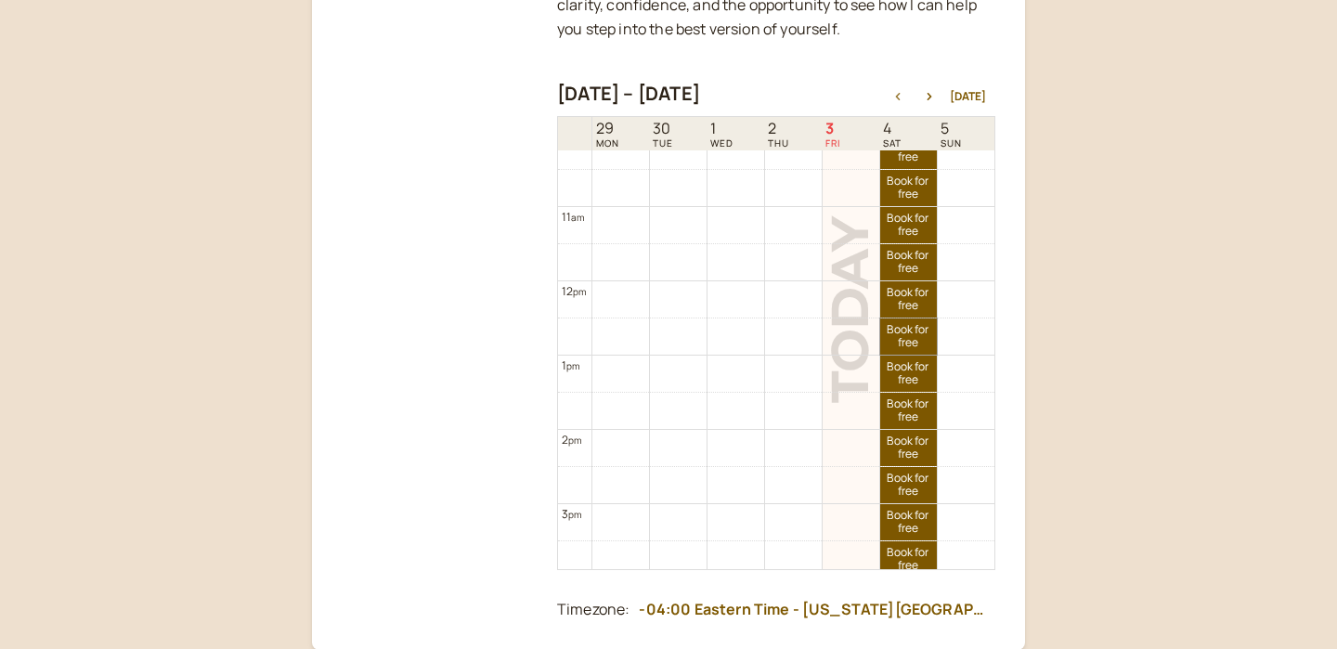
click at [906, 340] on link "Book for free free" at bounding box center [908, 336] width 57 height 36
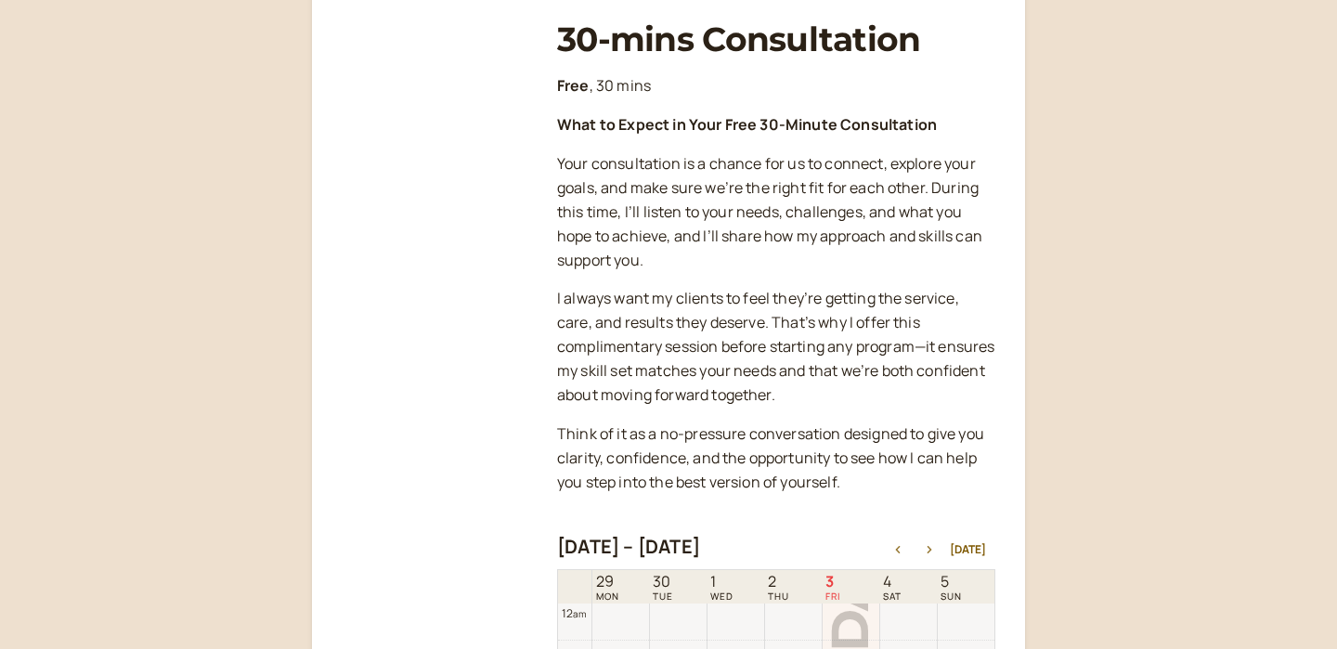
scroll to position [595, 0]
